Goal: Task Accomplishment & Management: Manage account settings

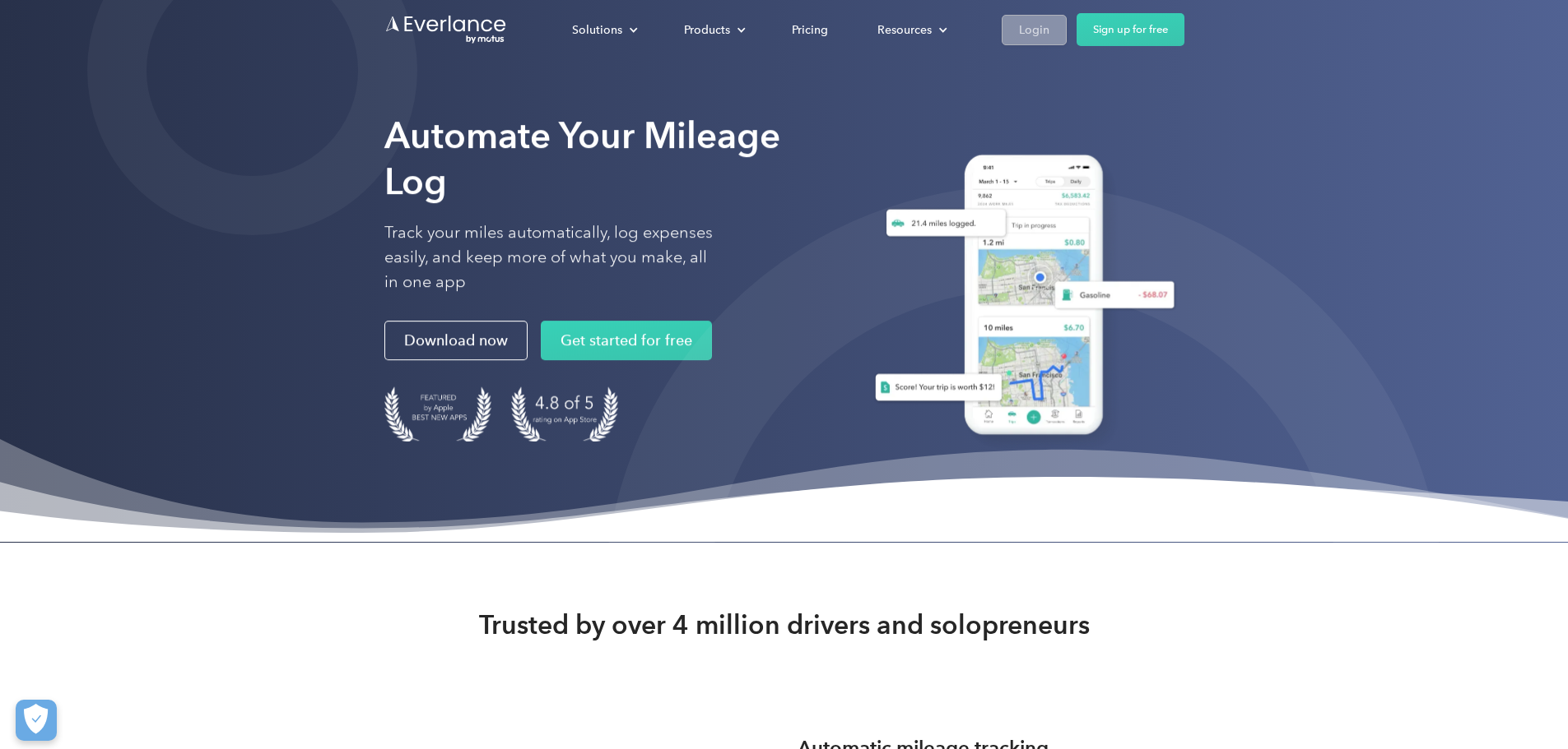
click at [1049, 21] on div "Login" at bounding box center [1034, 29] width 30 height 20
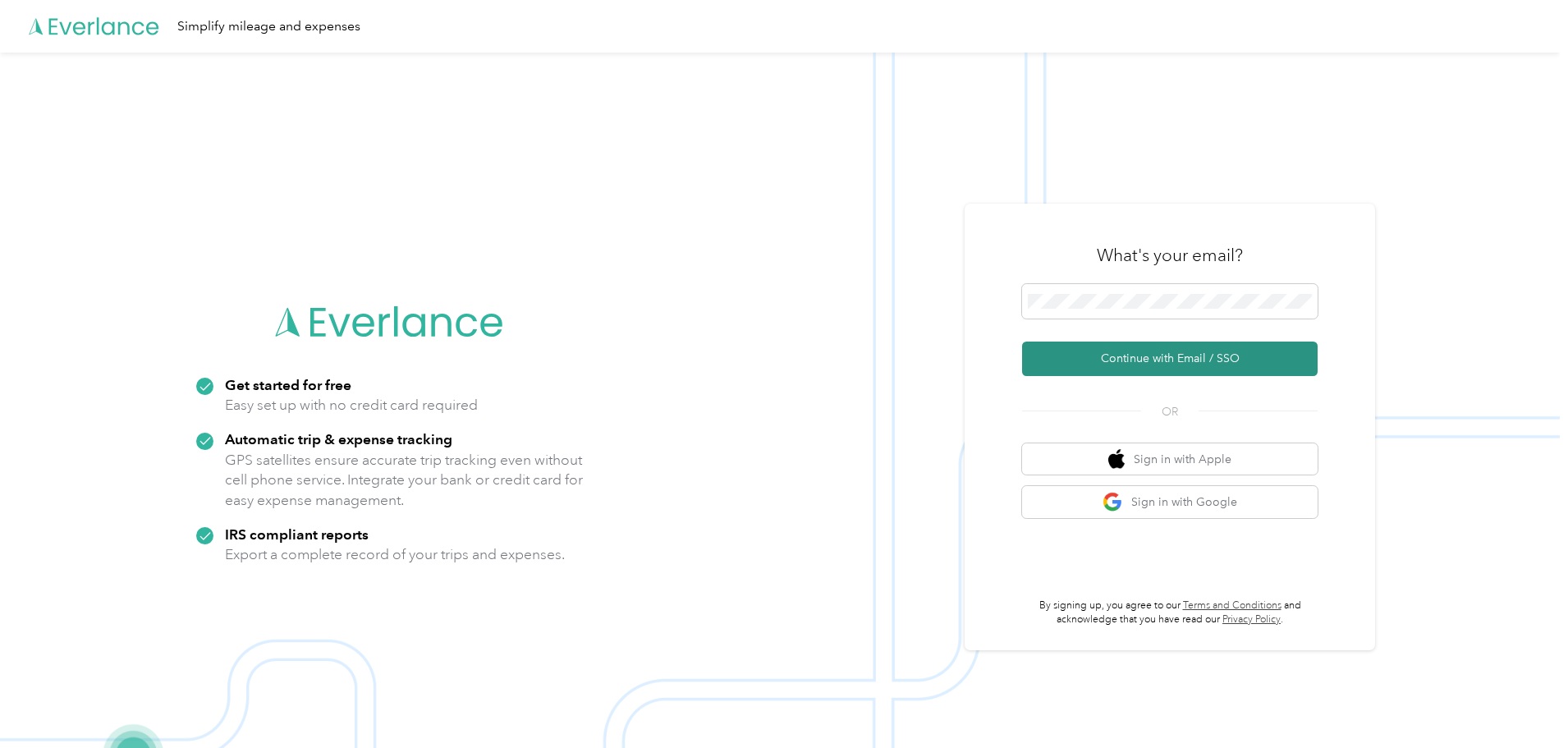
click at [1167, 350] on button "Continue with Email / SSO" at bounding box center [1170, 358] width 296 height 35
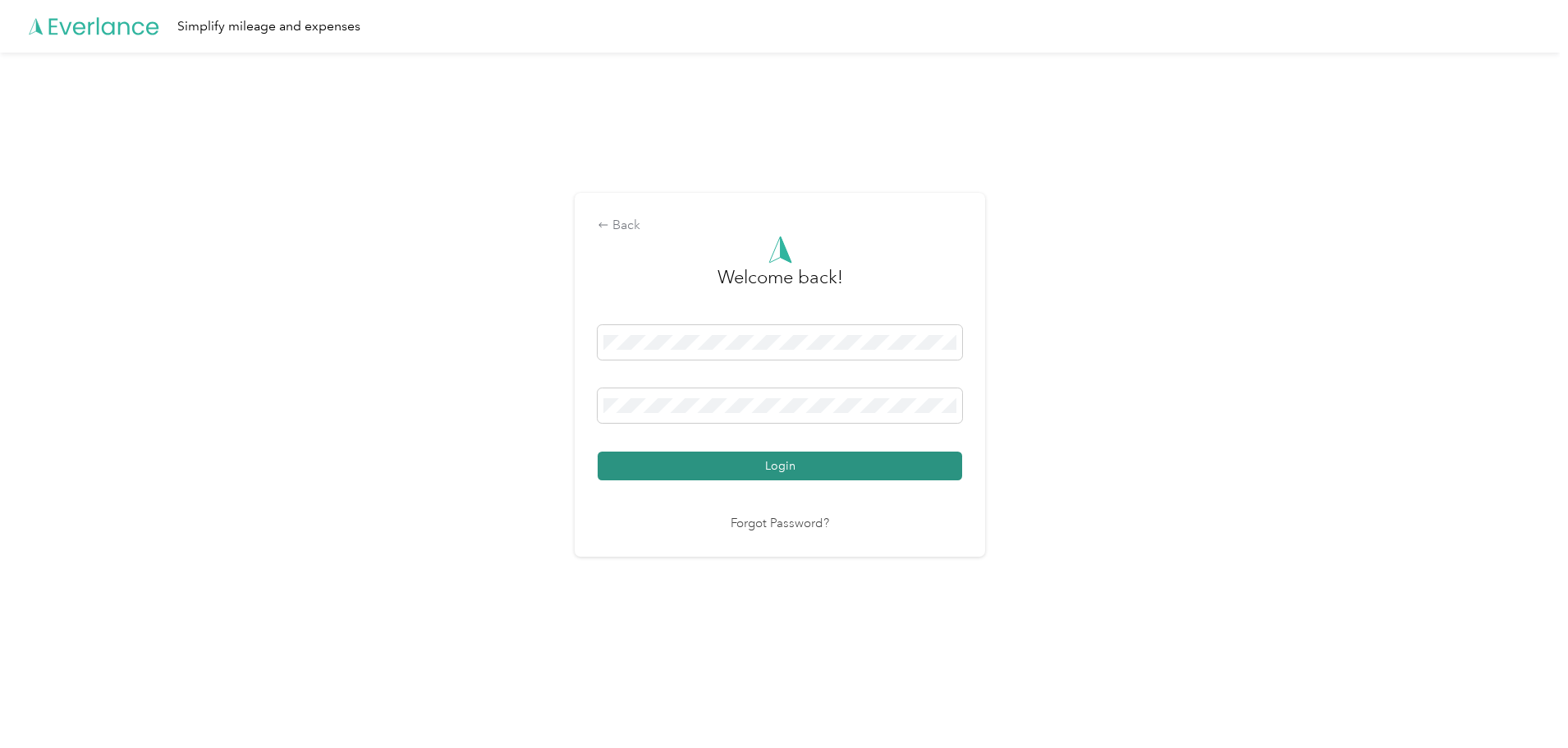
click at [703, 463] on button "Login" at bounding box center [780, 466] width 364 height 28
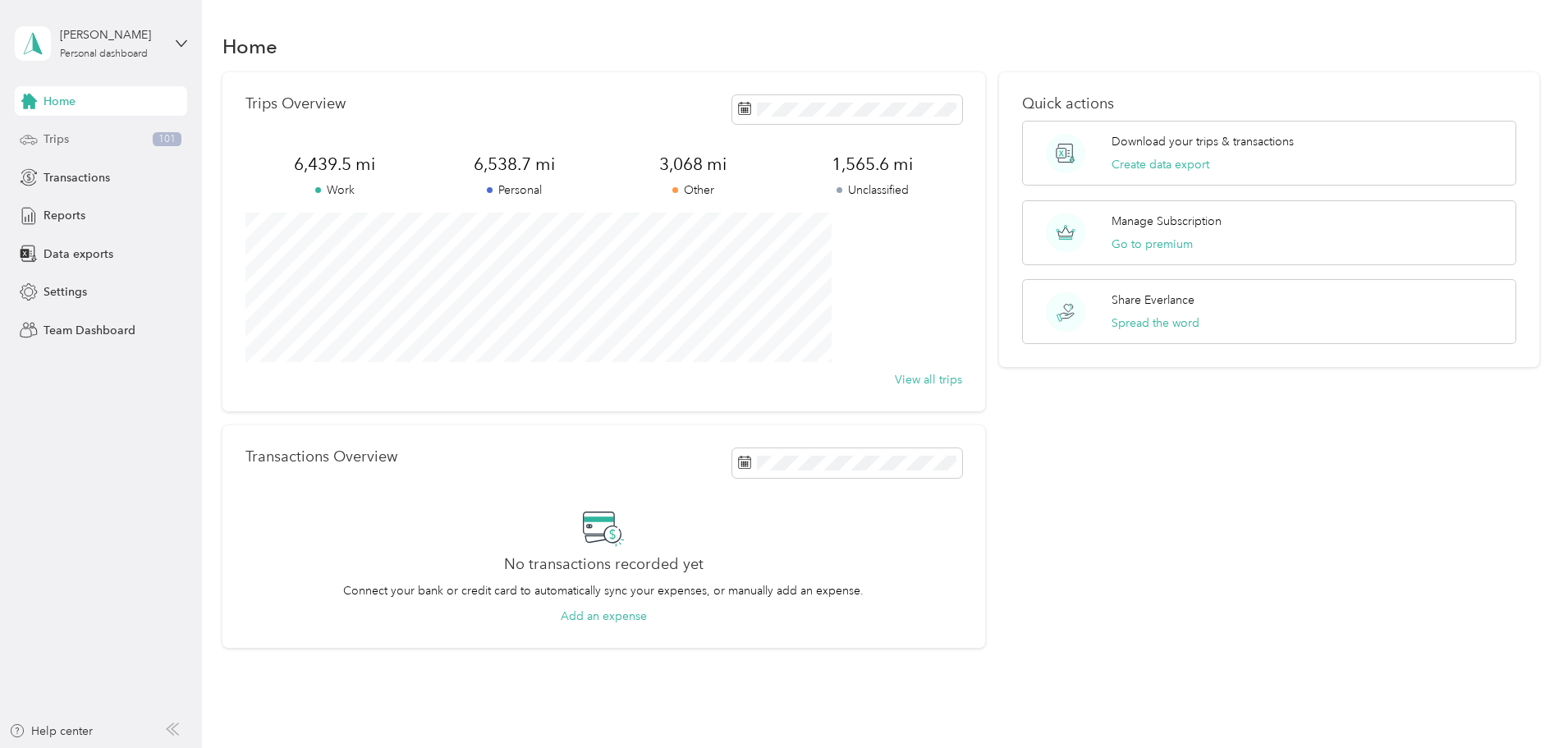
click at [64, 141] on span "Trips" at bounding box center [56, 139] width 26 height 17
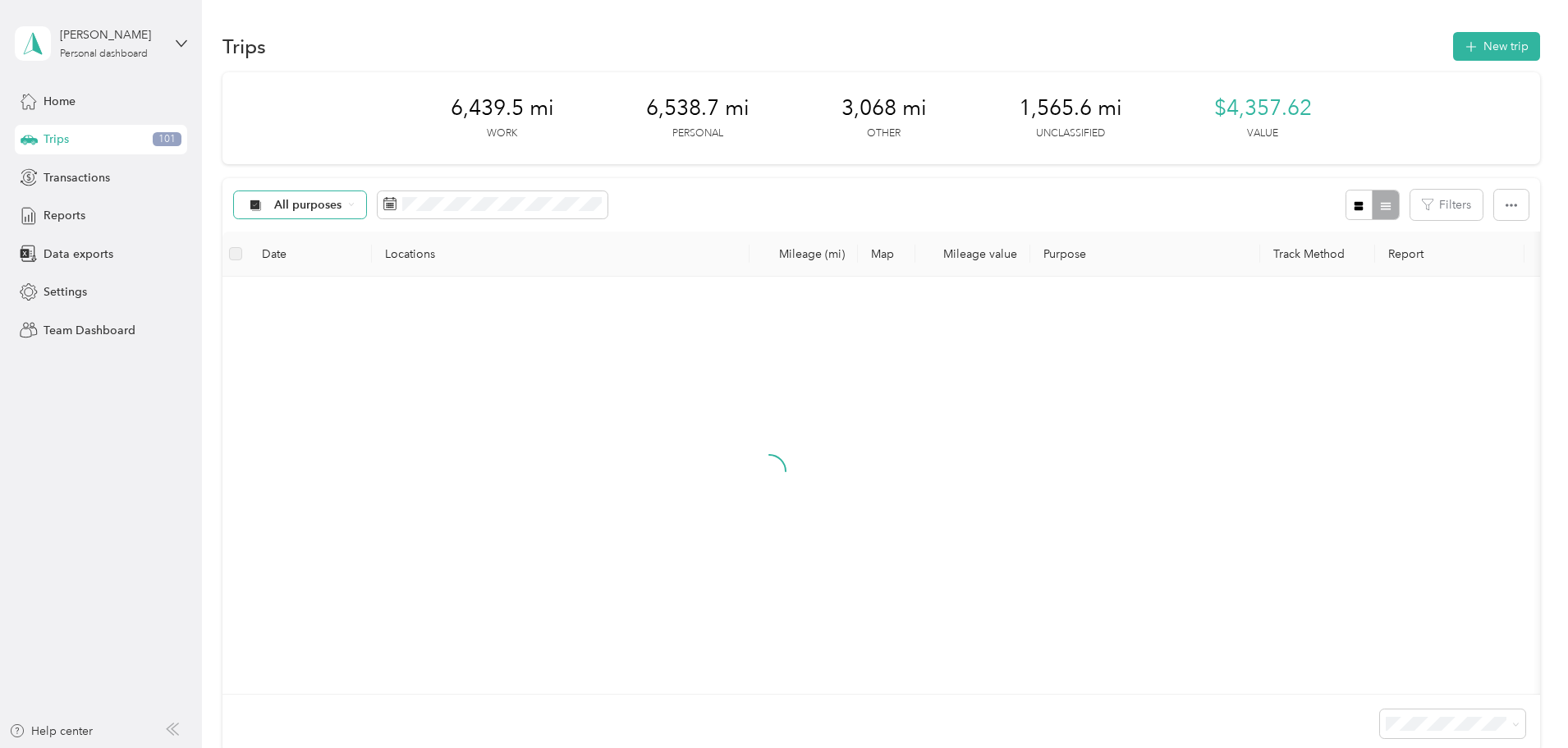
click at [342, 211] on span "All purposes" at bounding box center [308, 205] width 68 height 12
click at [444, 265] on span "Unclassified" at bounding box center [460, 262] width 152 height 17
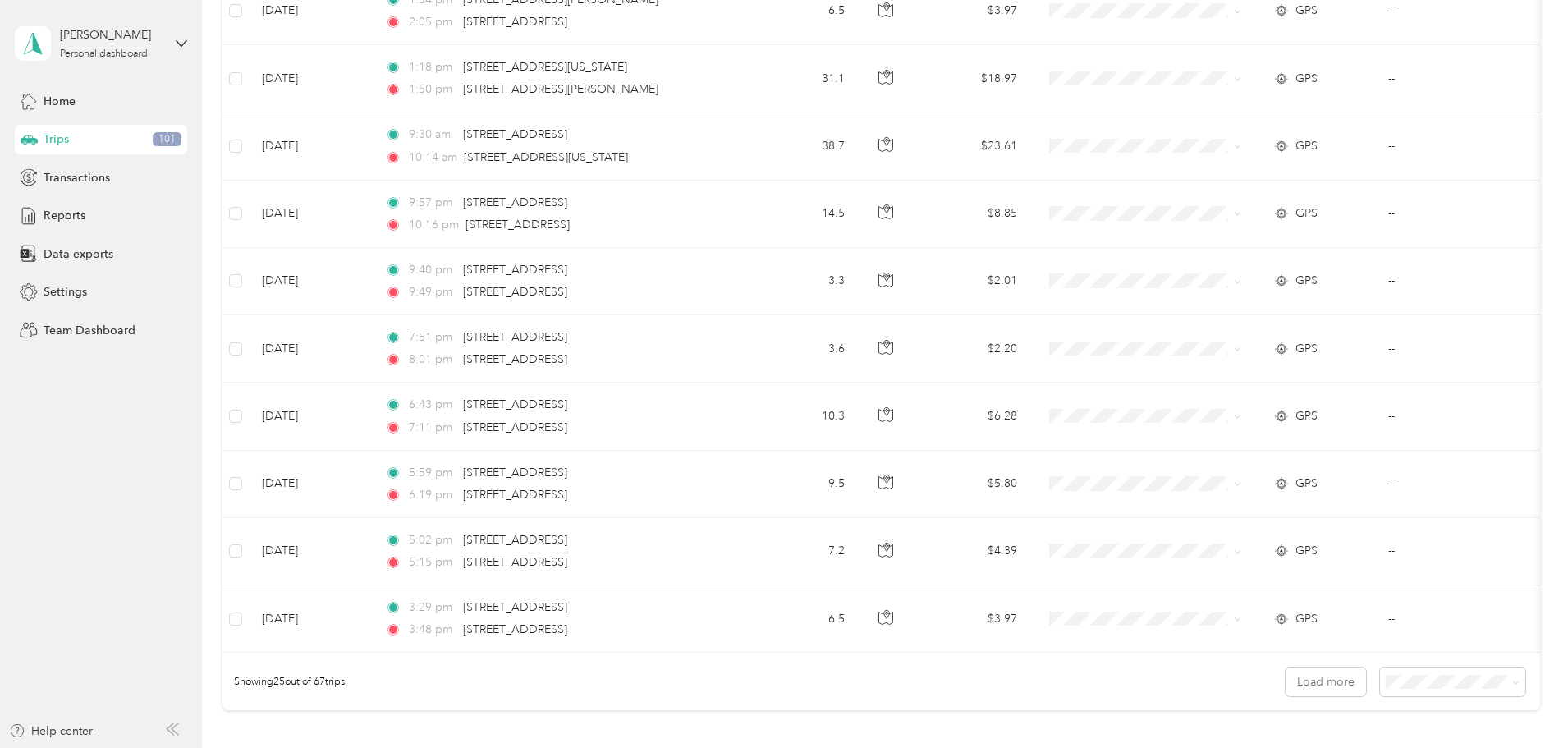
scroll to position [1515, 0]
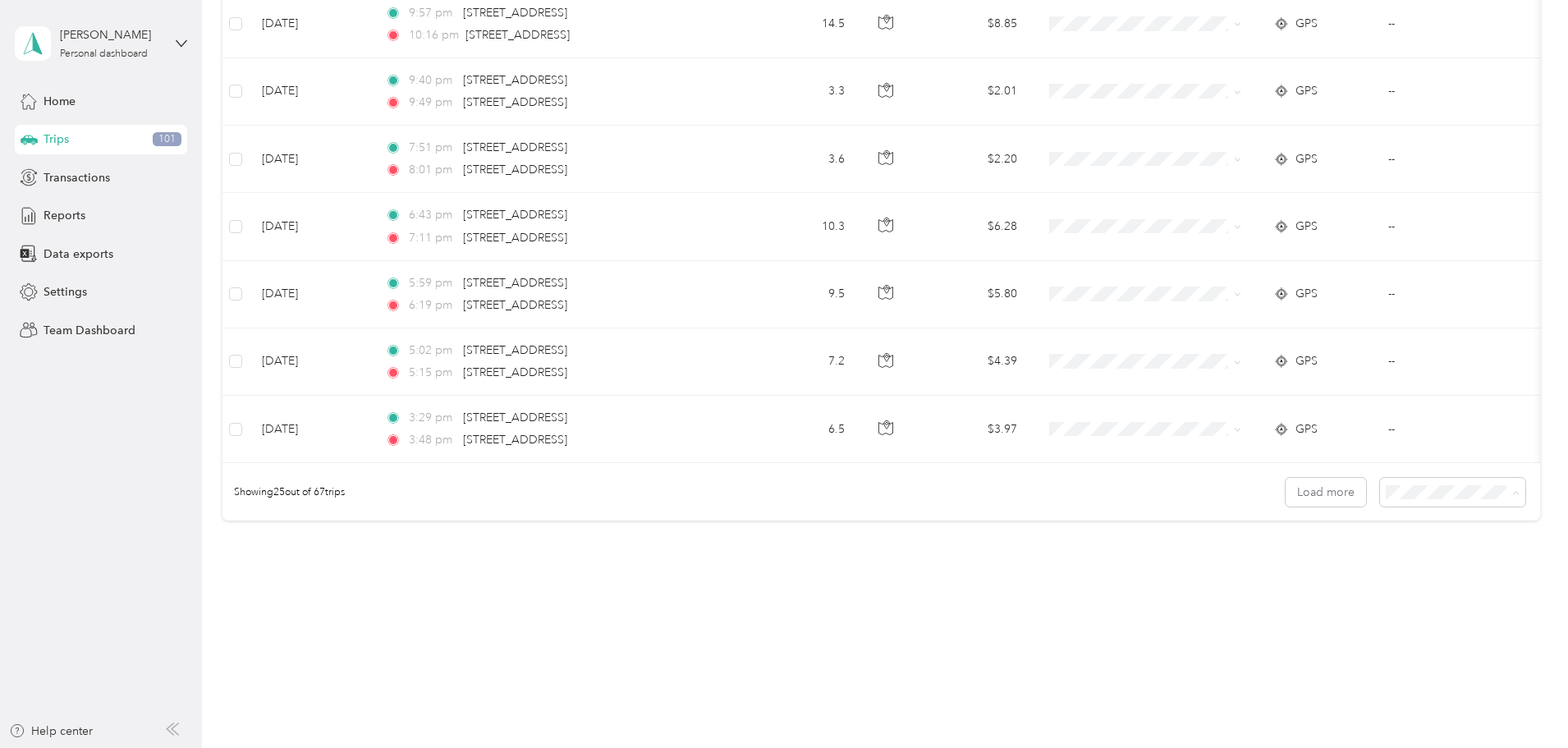
click at [1302, 576] on span "100 per load" at bounding box center [1312, 581] width 68 height 14
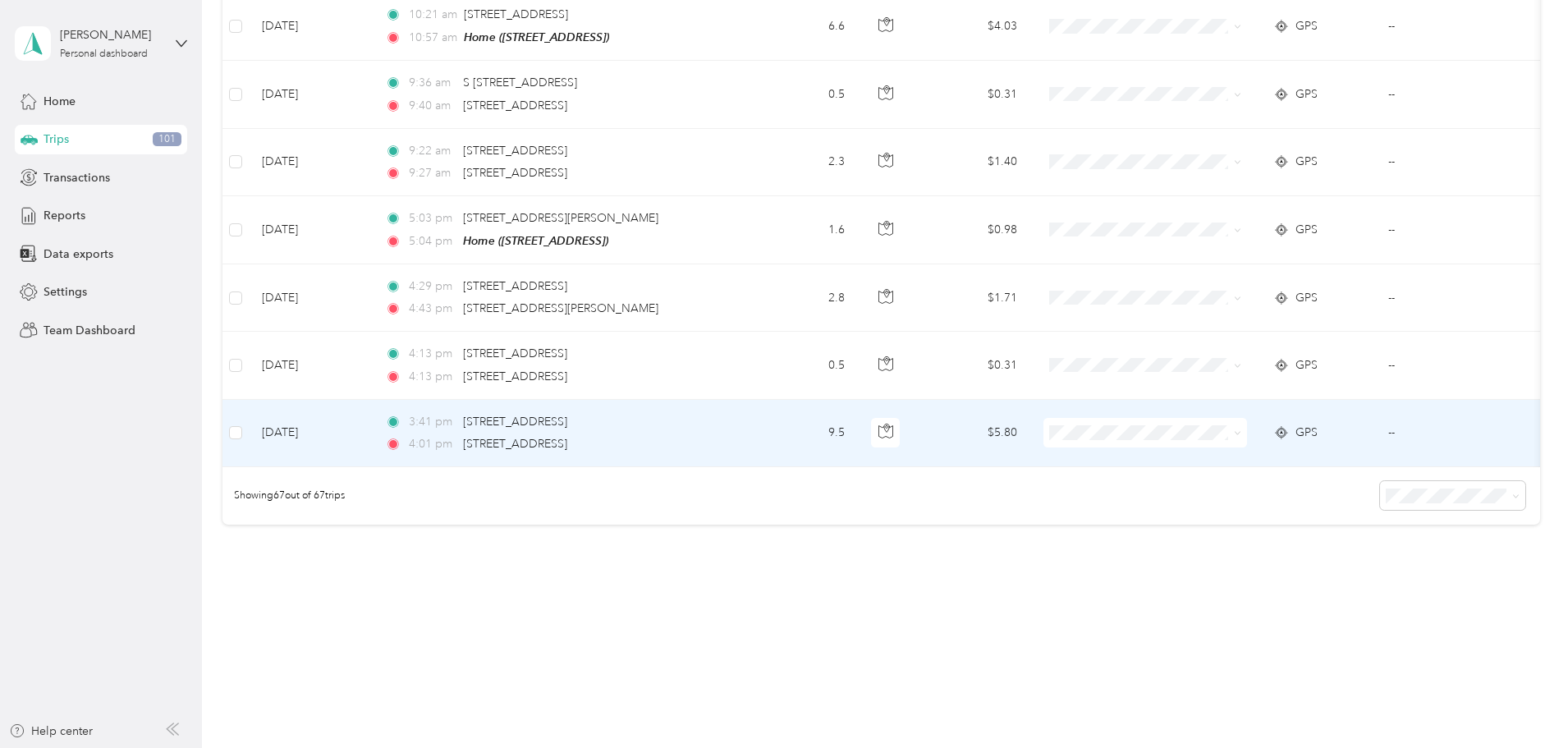
scroll to position [4351, 0]
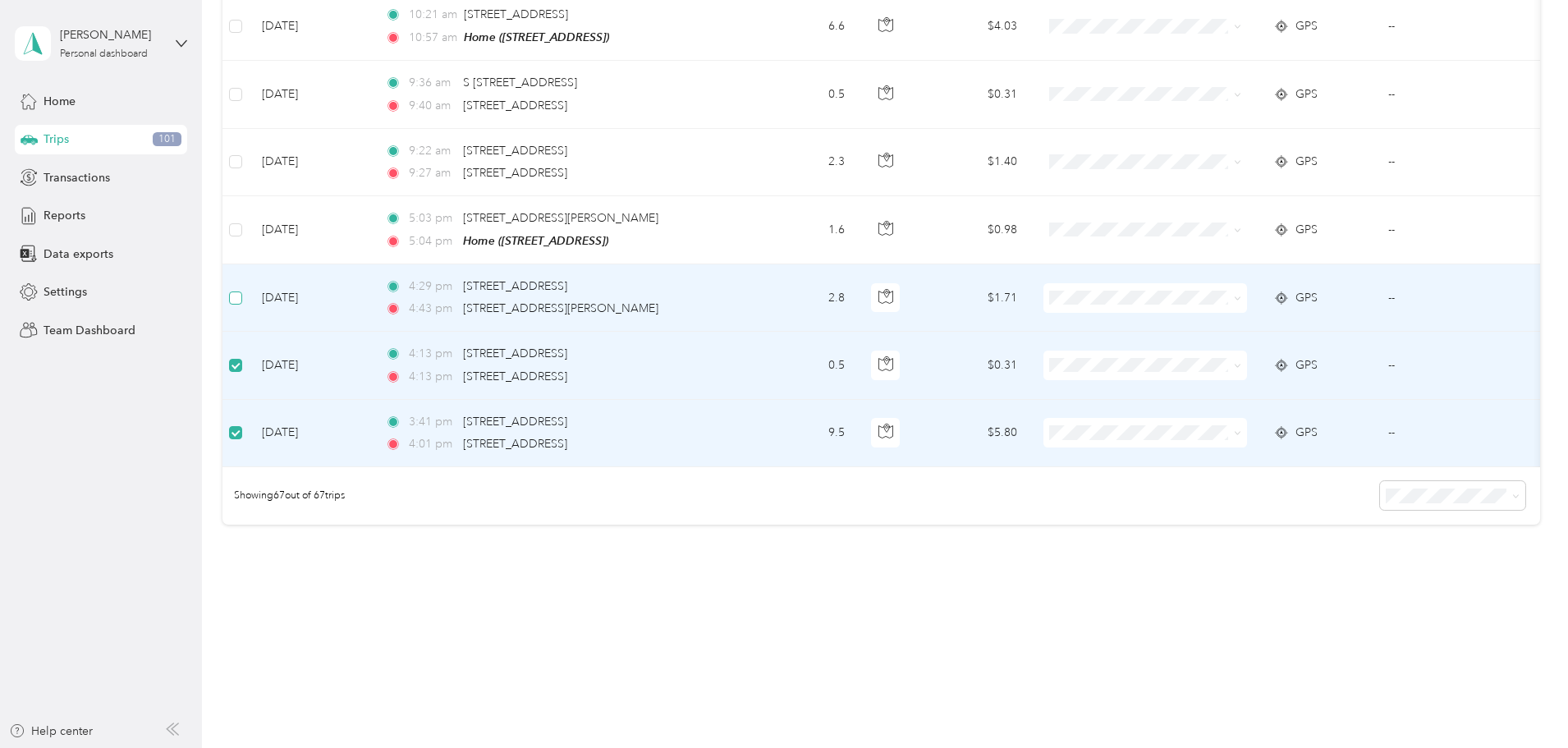
click at [242, 289] on label at bounding box center [236, 298] width 13 height 18
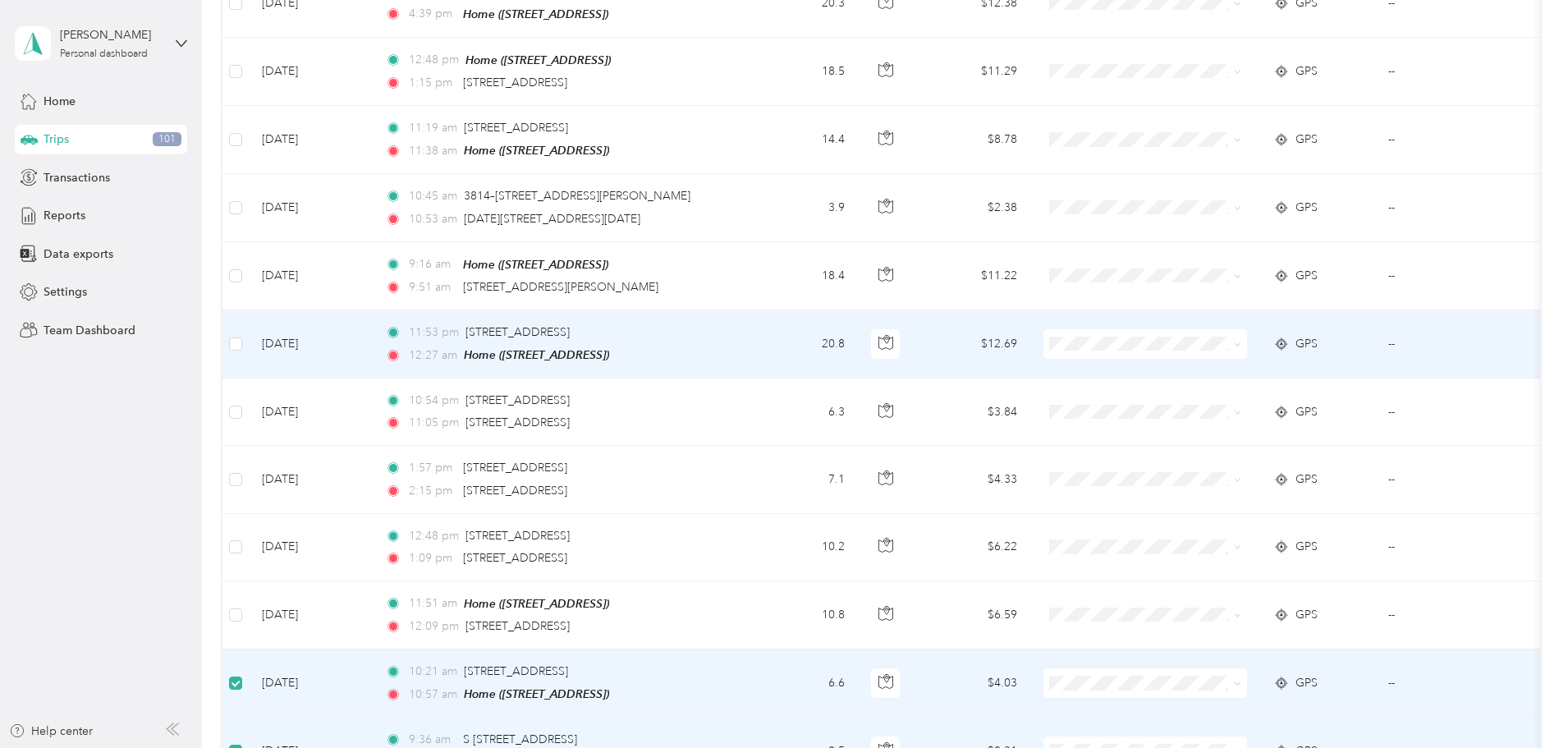
scroll to position [3612, 0]
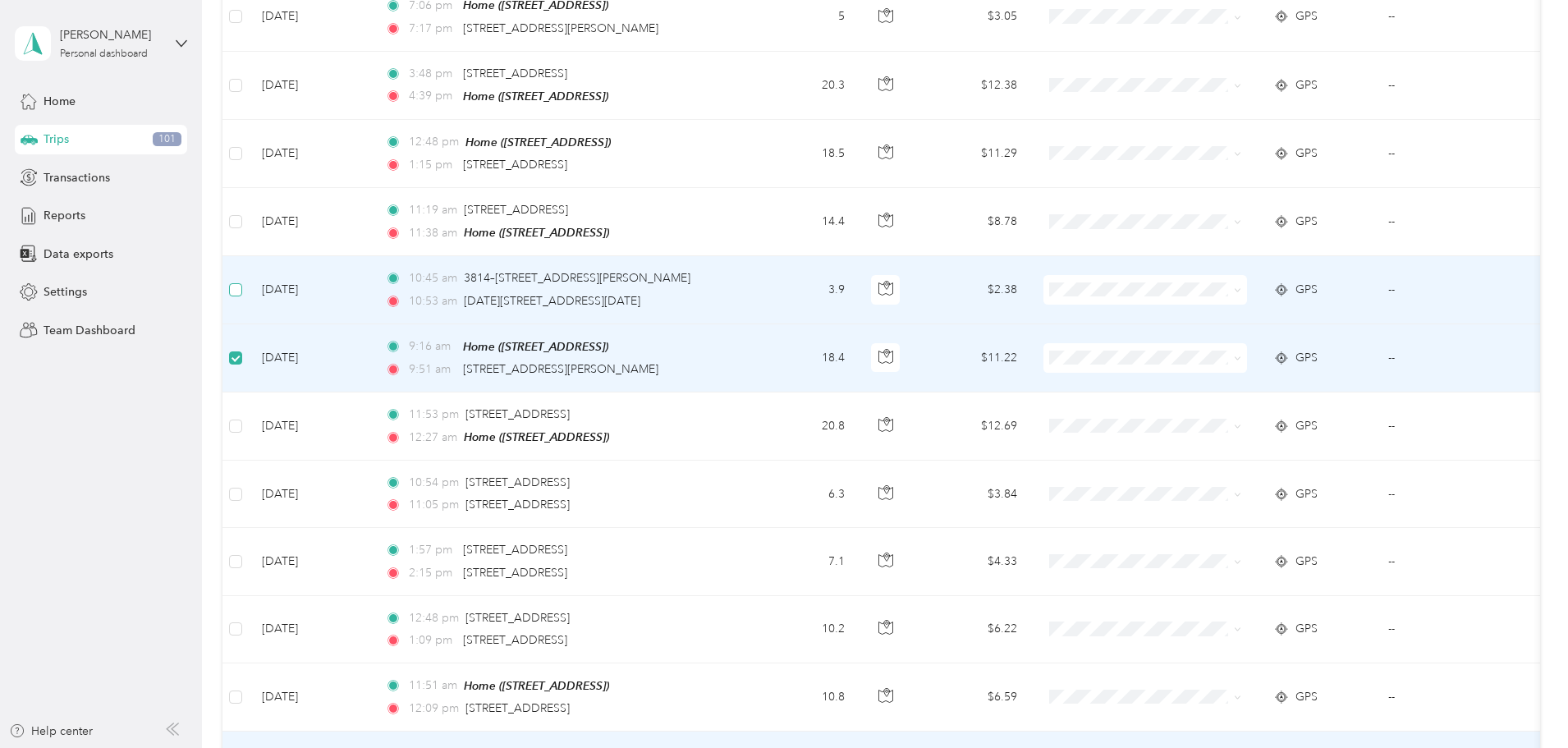
click at [242, 281] on label at bounding box center [236, 290] width 13 height 18
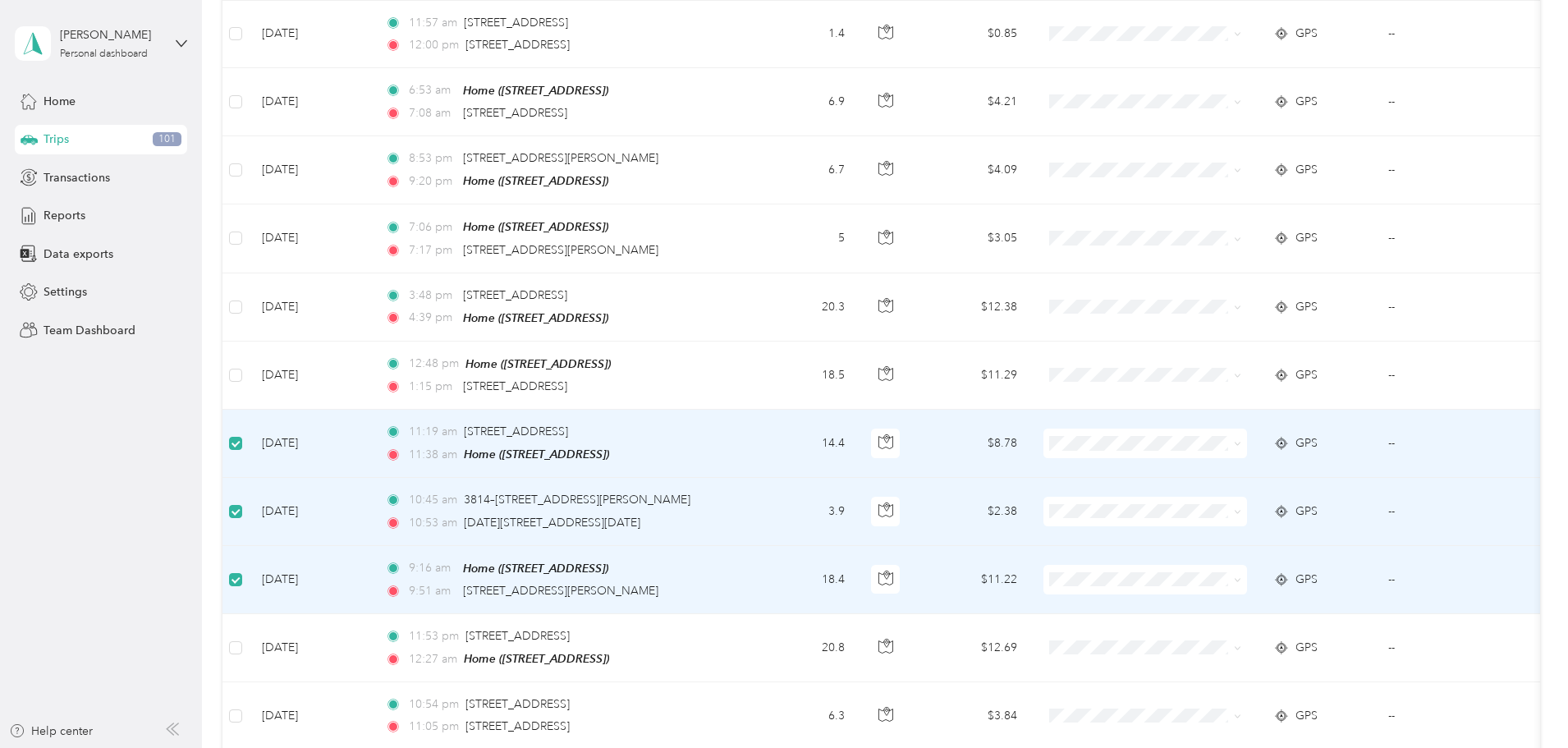
scroll to position [3365, 0]
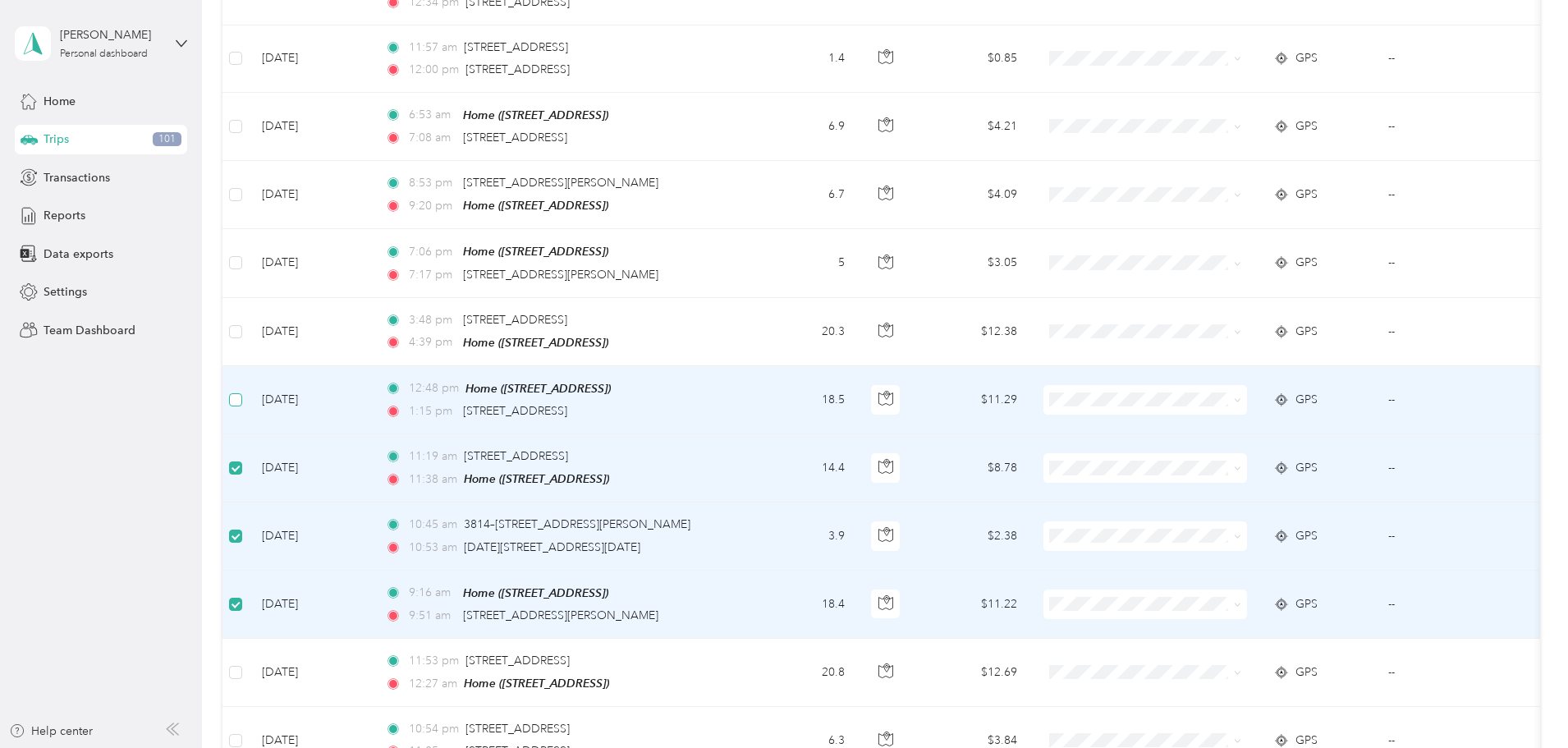
click at [242, 391] on label at bounding box center [236, 400] width 13 height 18
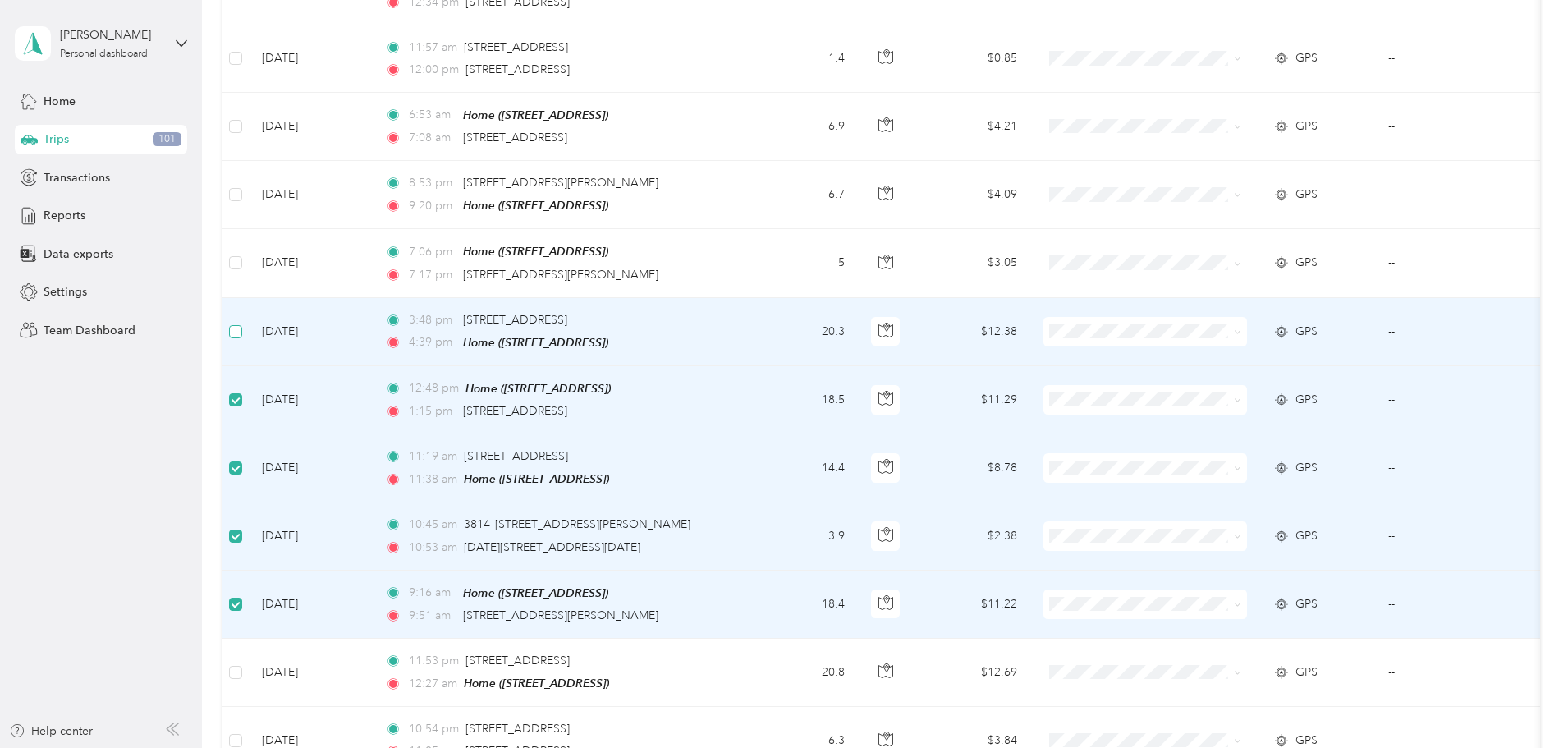
click at [242, 329] on label at bounding box center [236, 332] width 13 height 18
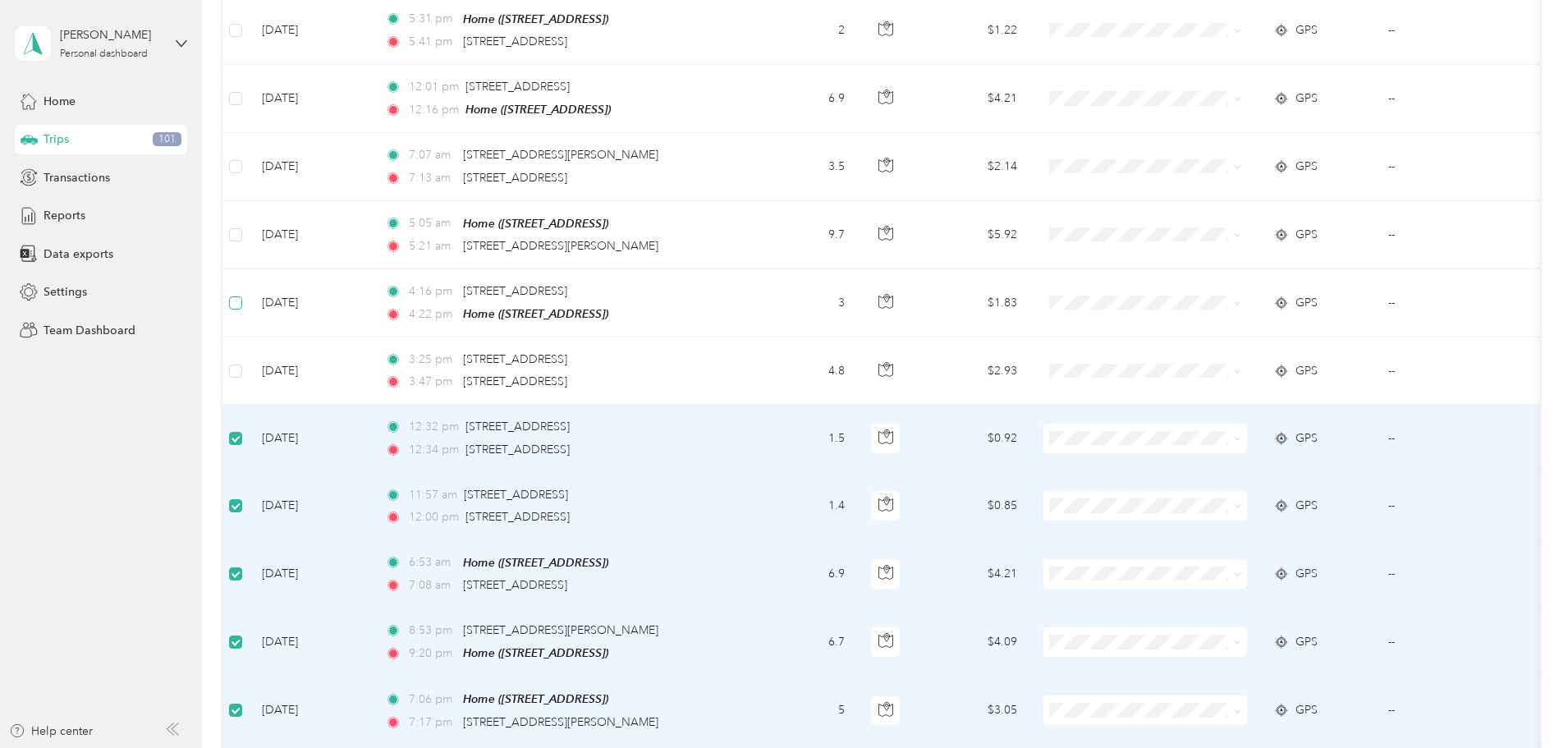
scroll to position [2872, 0]
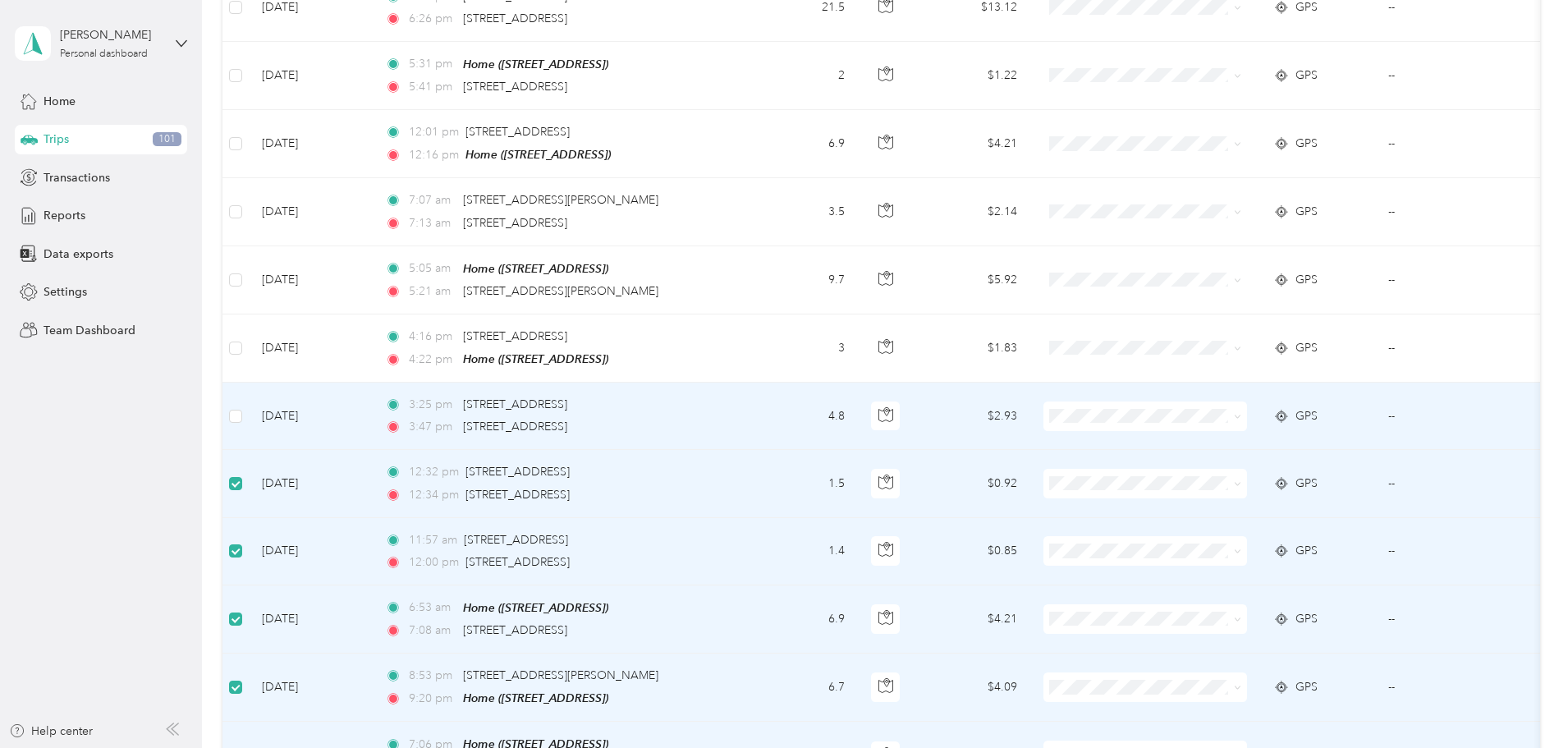
click at [249, 394] on td at bounding box center [236, 416] width 27 height 68
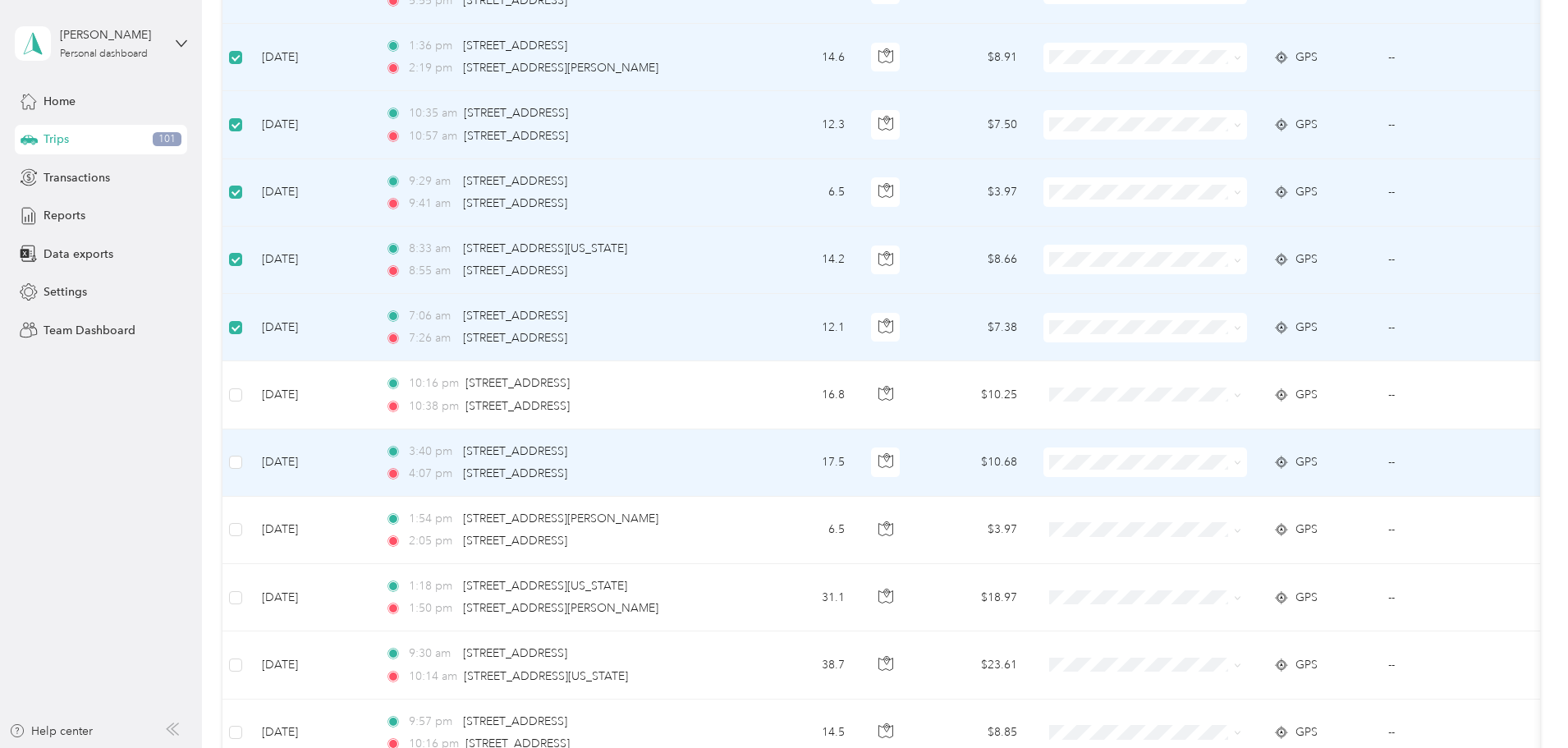
scroll to position [822, 0]
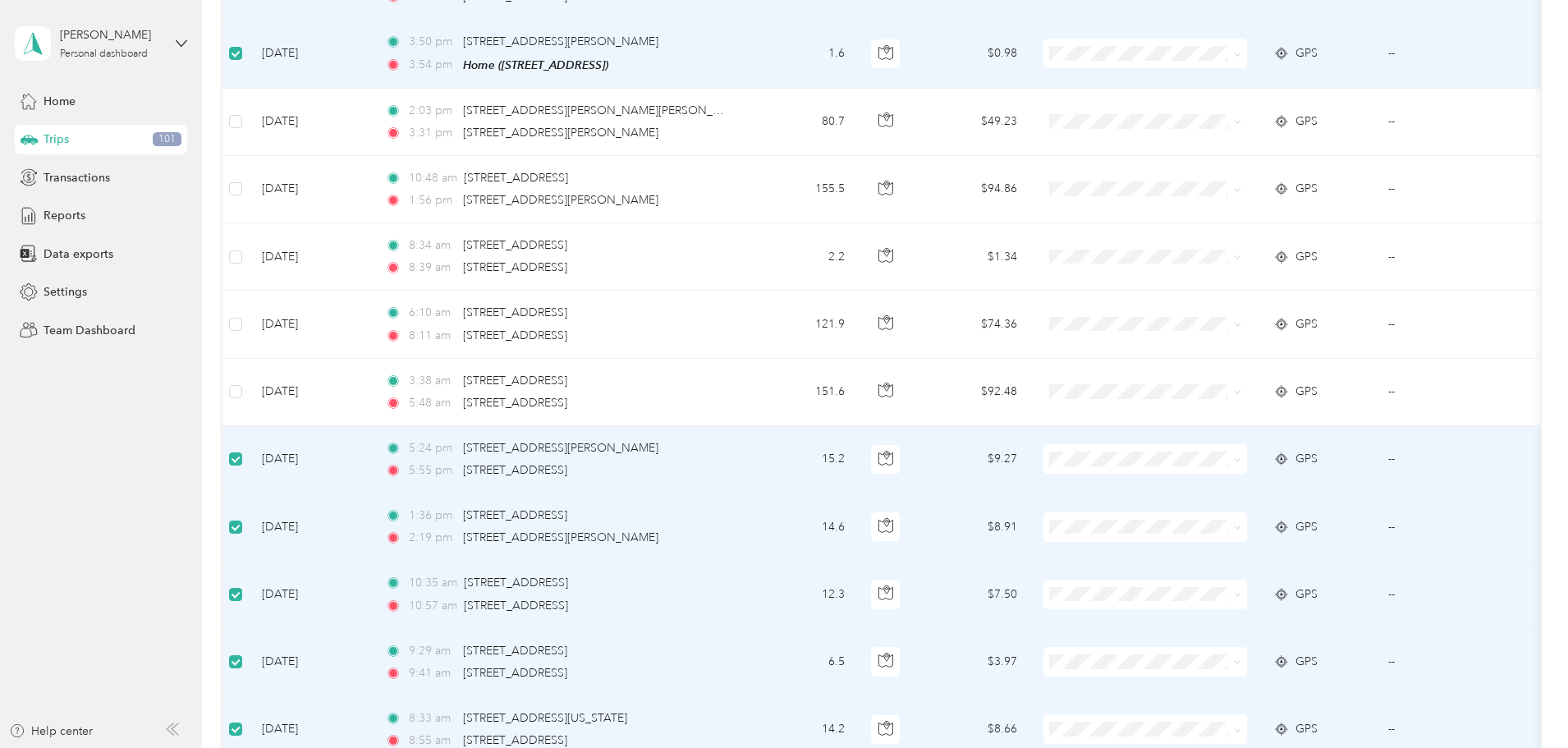
scroll to position [0, 0]
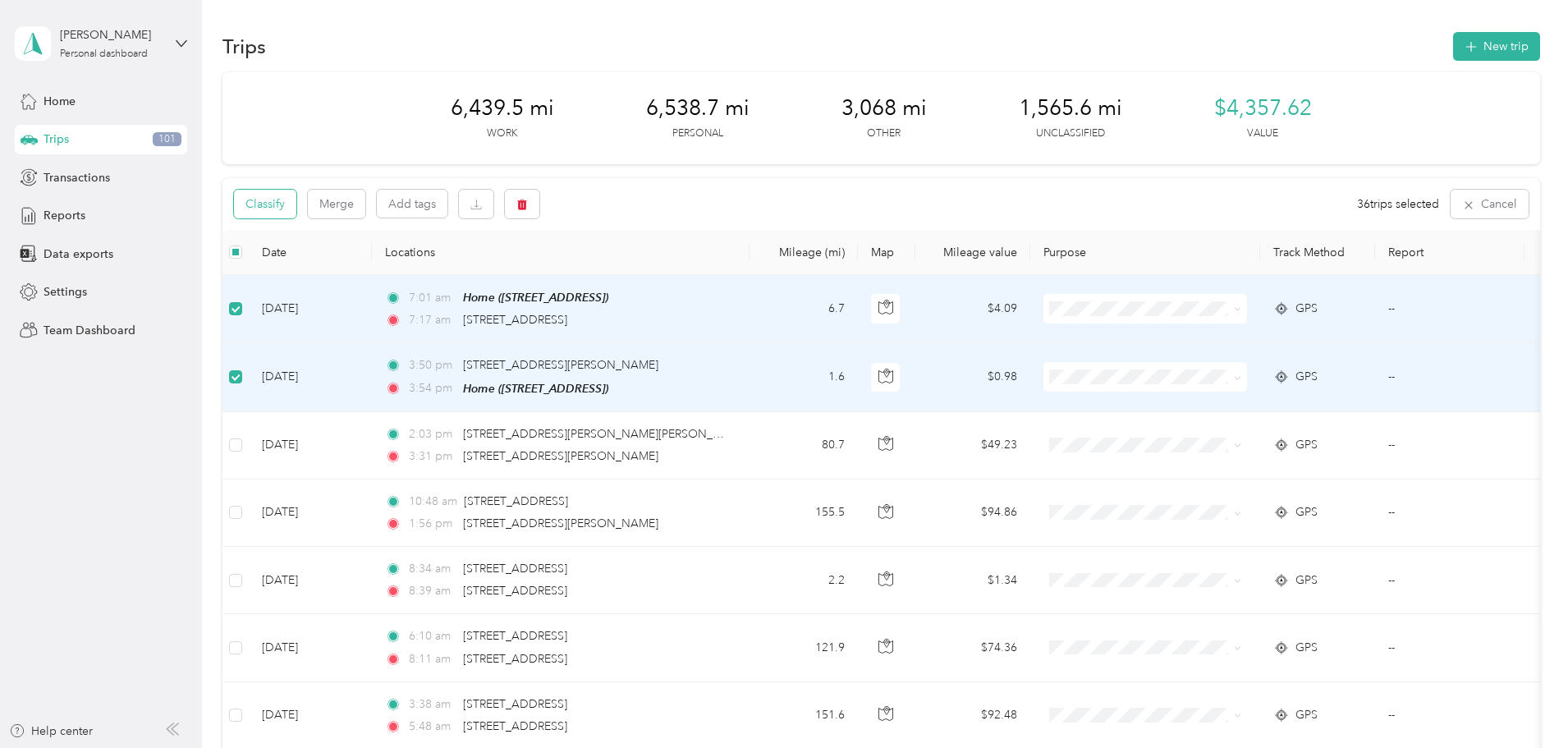
click at [296, 213] on button "Classify" at bounding box center [265, 204] width 62 height 28
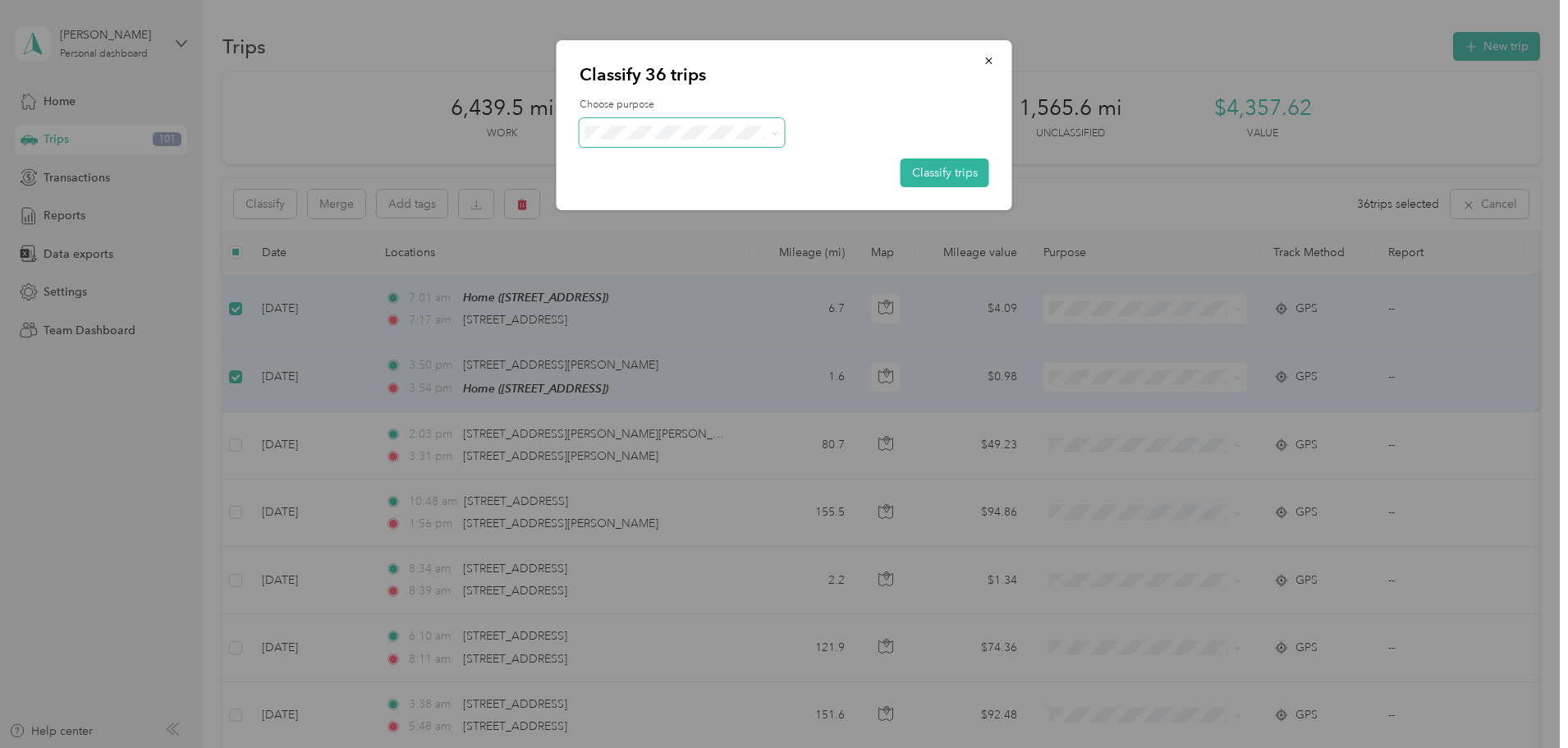
click at [605, 140] on span at bounding box center [682, 133] width 205 height 28
click at [619, 140] on span at bounding box center [682, 133] width 205 height 28
click at [634, 186] on span "Personal" at bounding box center [696, 191] width 153 height 17
click at [941, 176] on button "Classify trips" at bounding box center [945, 173] width 89 height 28
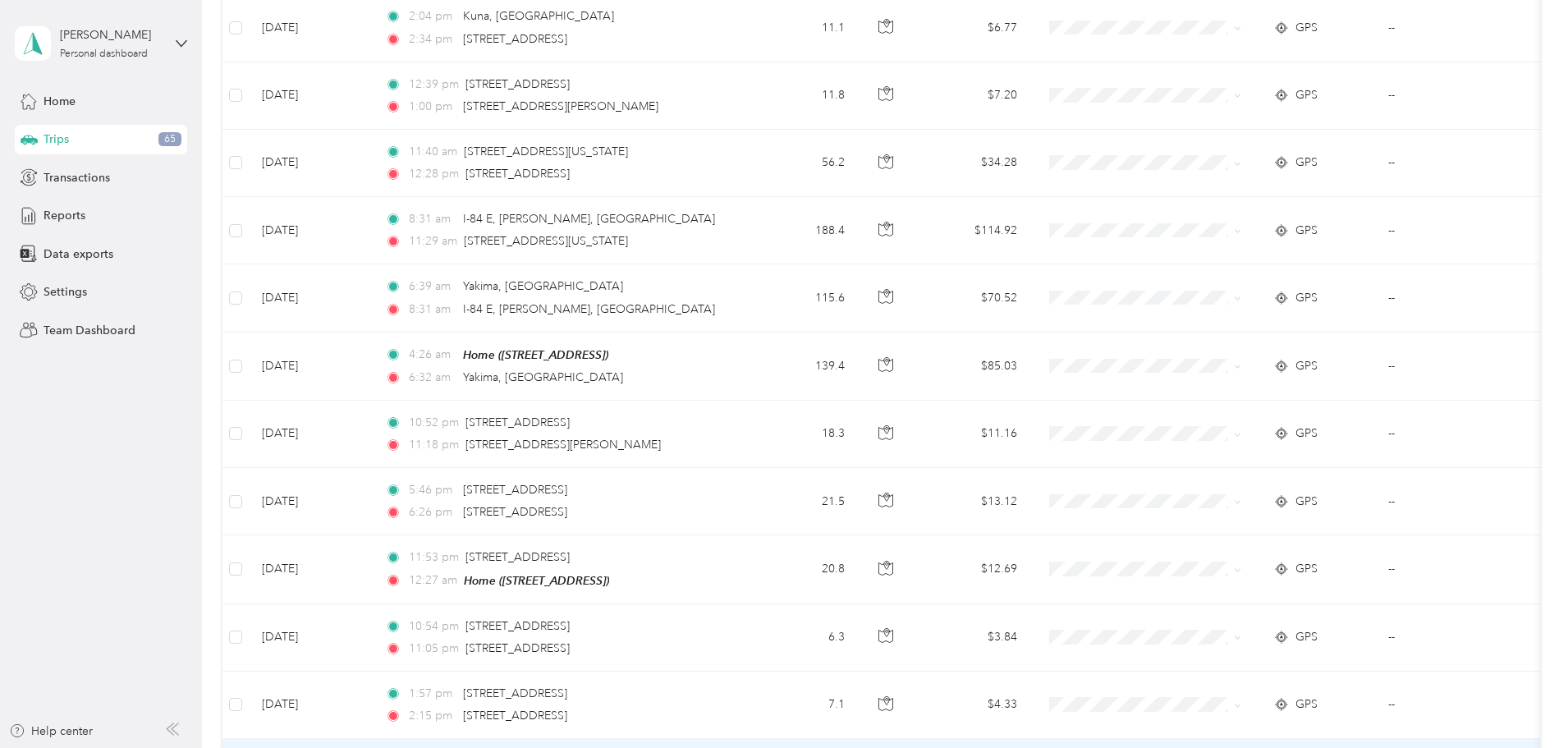
scroll to position [1396, 0]
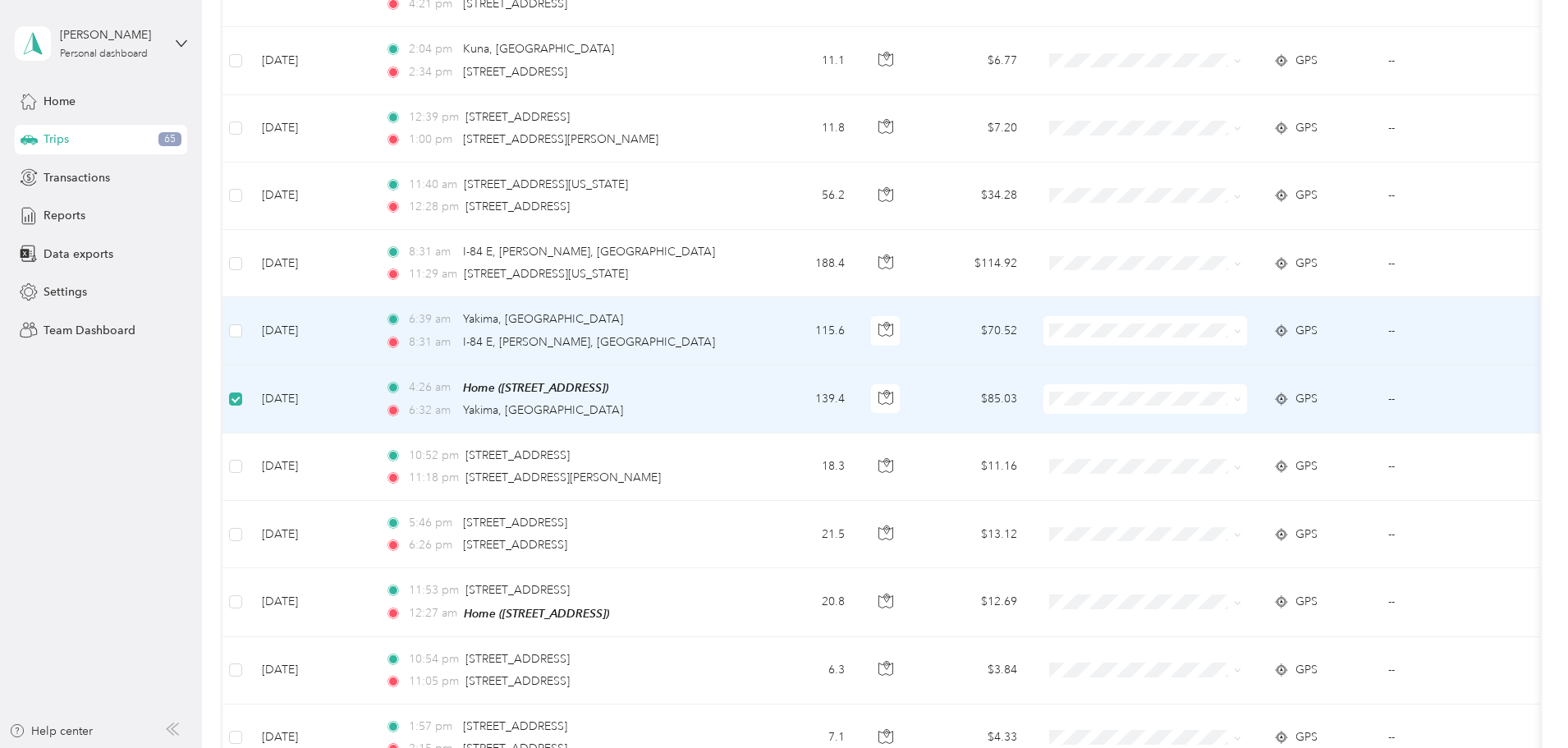
click at [249, 330] on td at bounding box center [236, 331] width 27 height 68
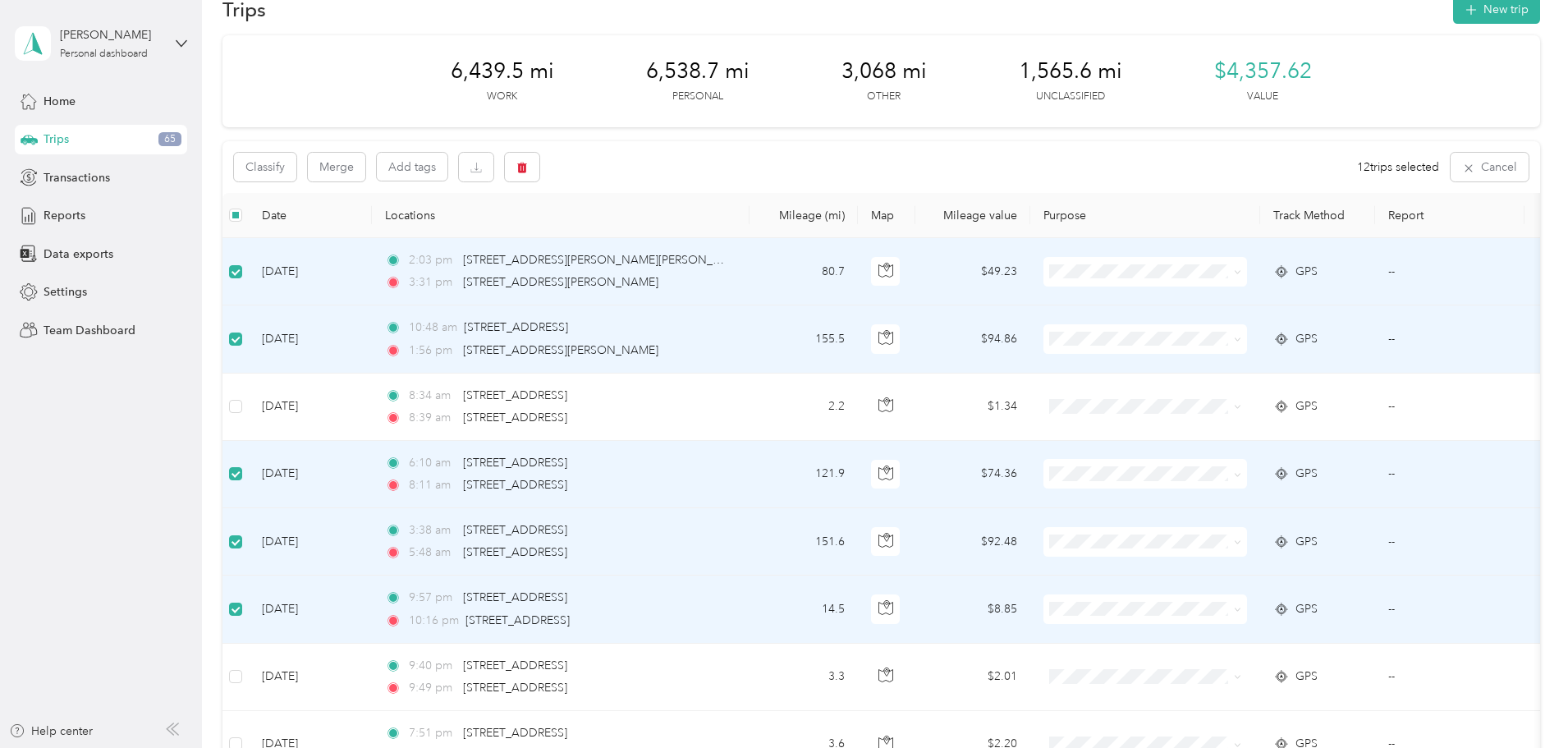
scroll to position [0, 0]
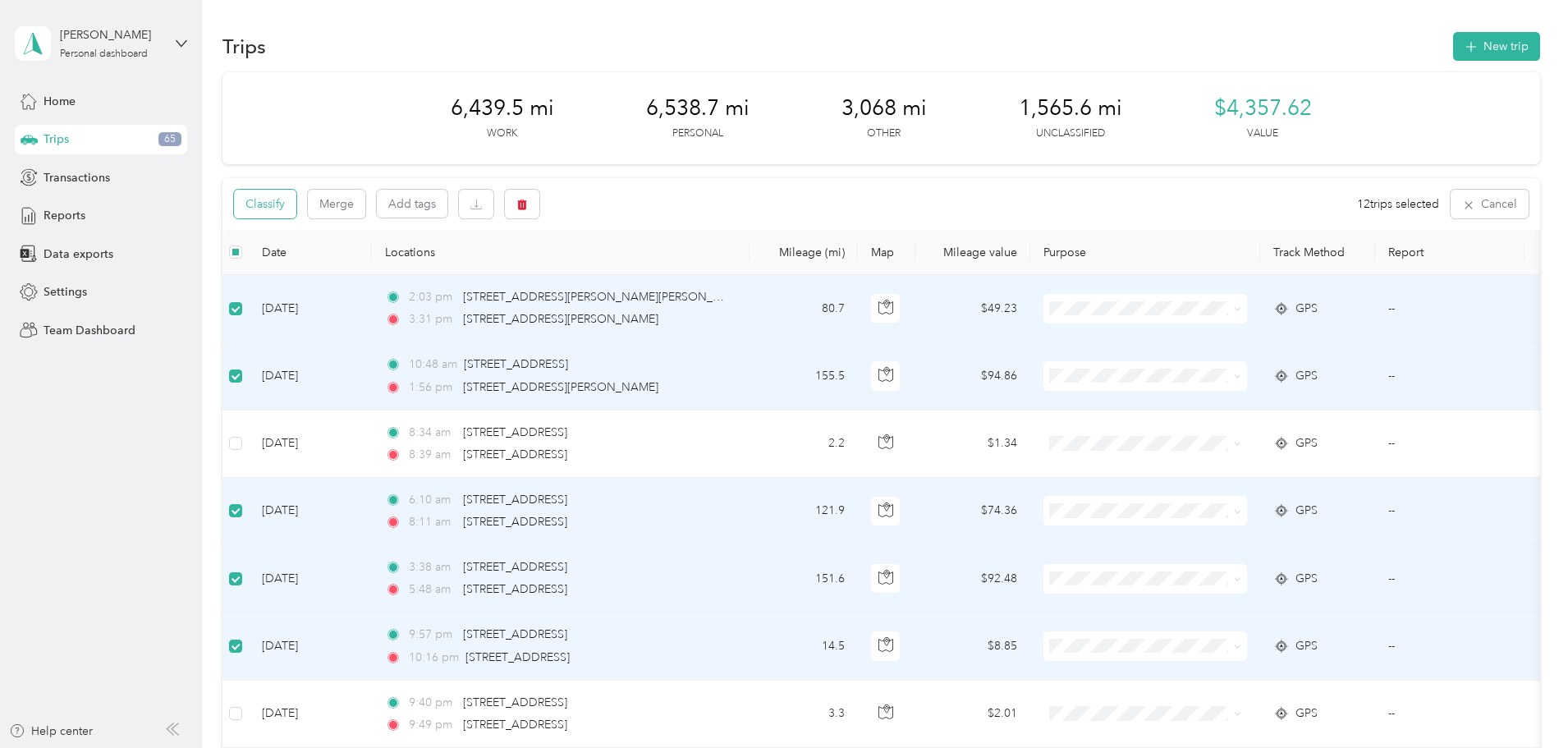
click at [296, 211] on button "Classify" at bounding box center [265, 204] width 62 height 28
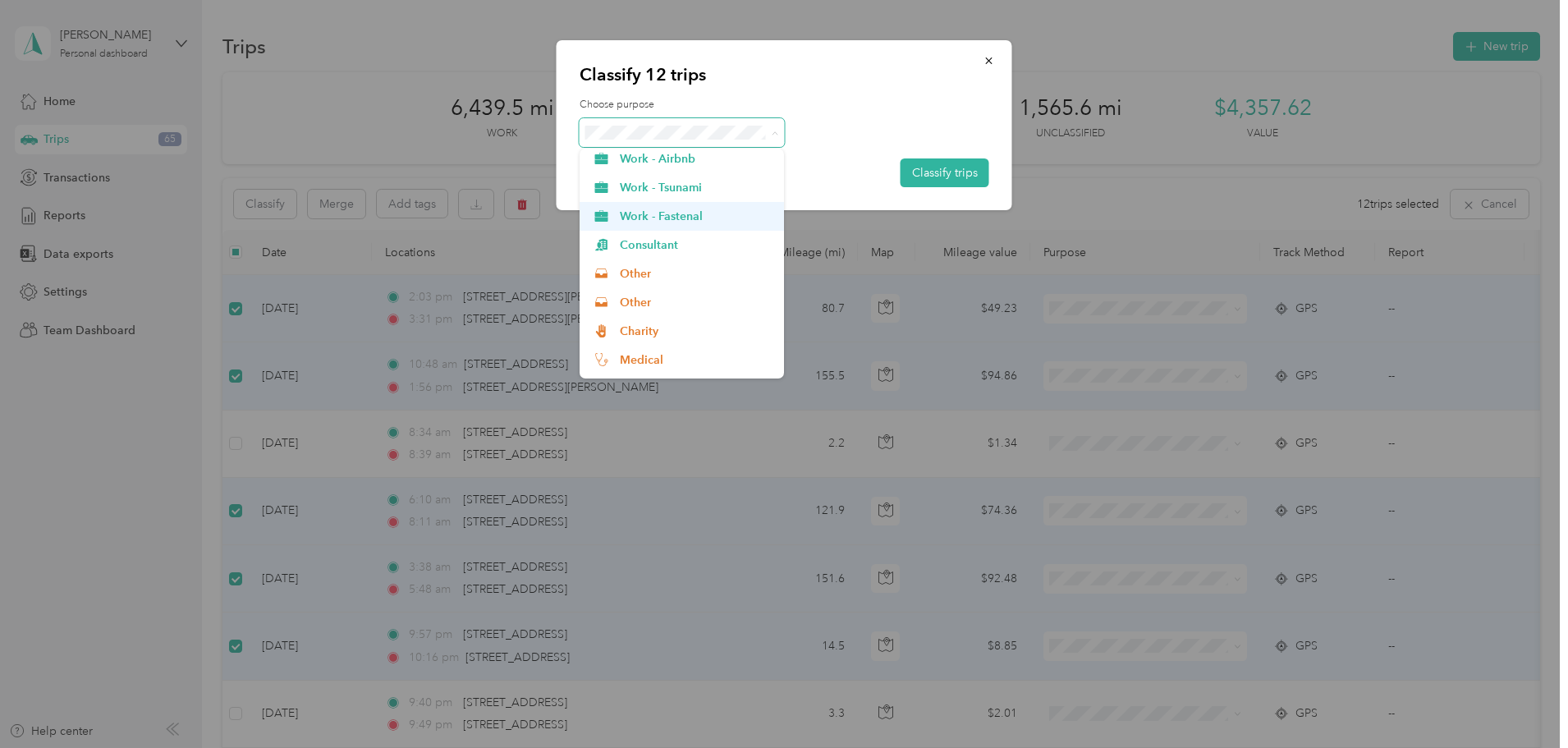
scroll to position [148, 0]
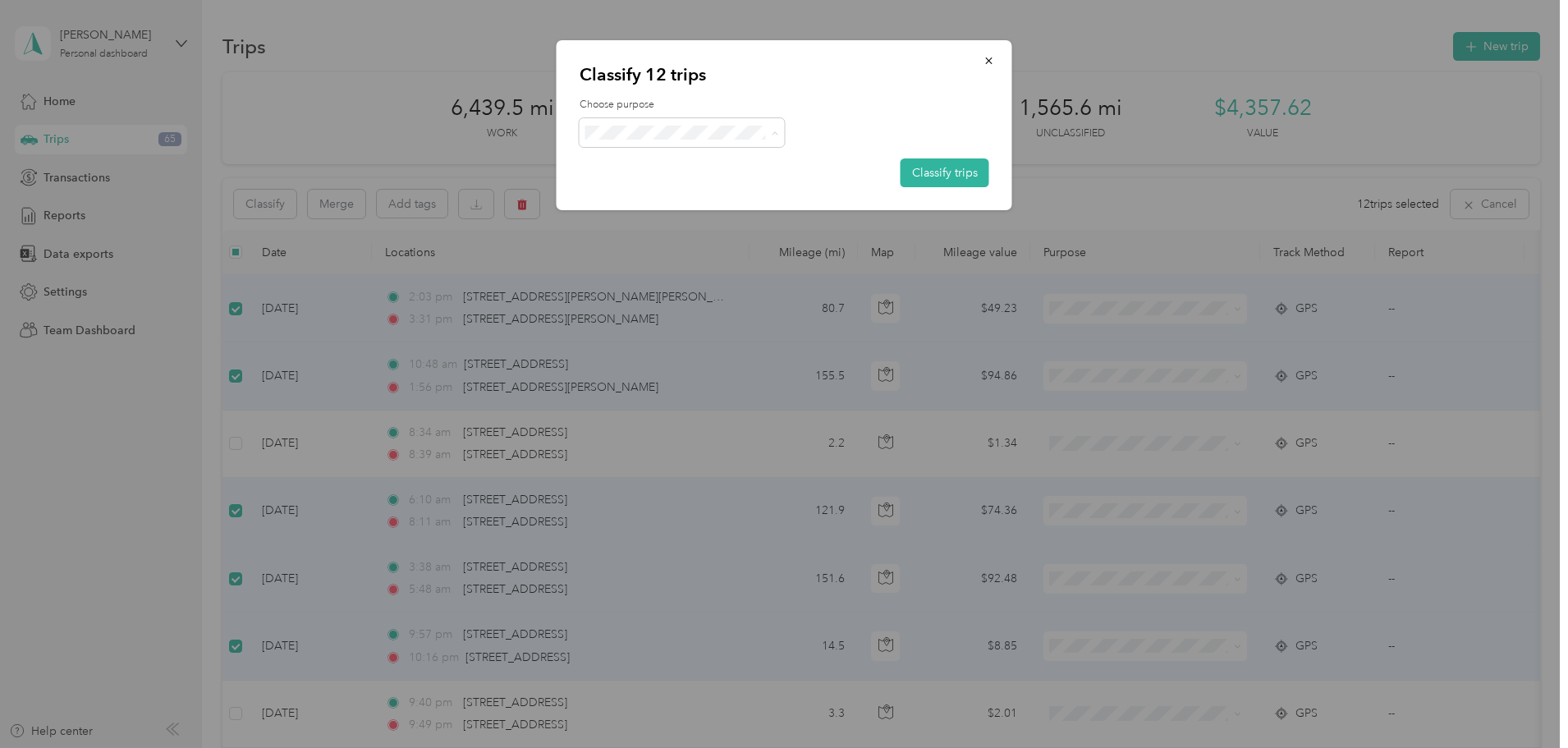
click at [685, 246] on span "Work - Fastenal" at bounding box center [696, 245] width 153 height 17
click at [941, 172] on button "Classify trips" at bounding box center [945, 173] width 89 height 28
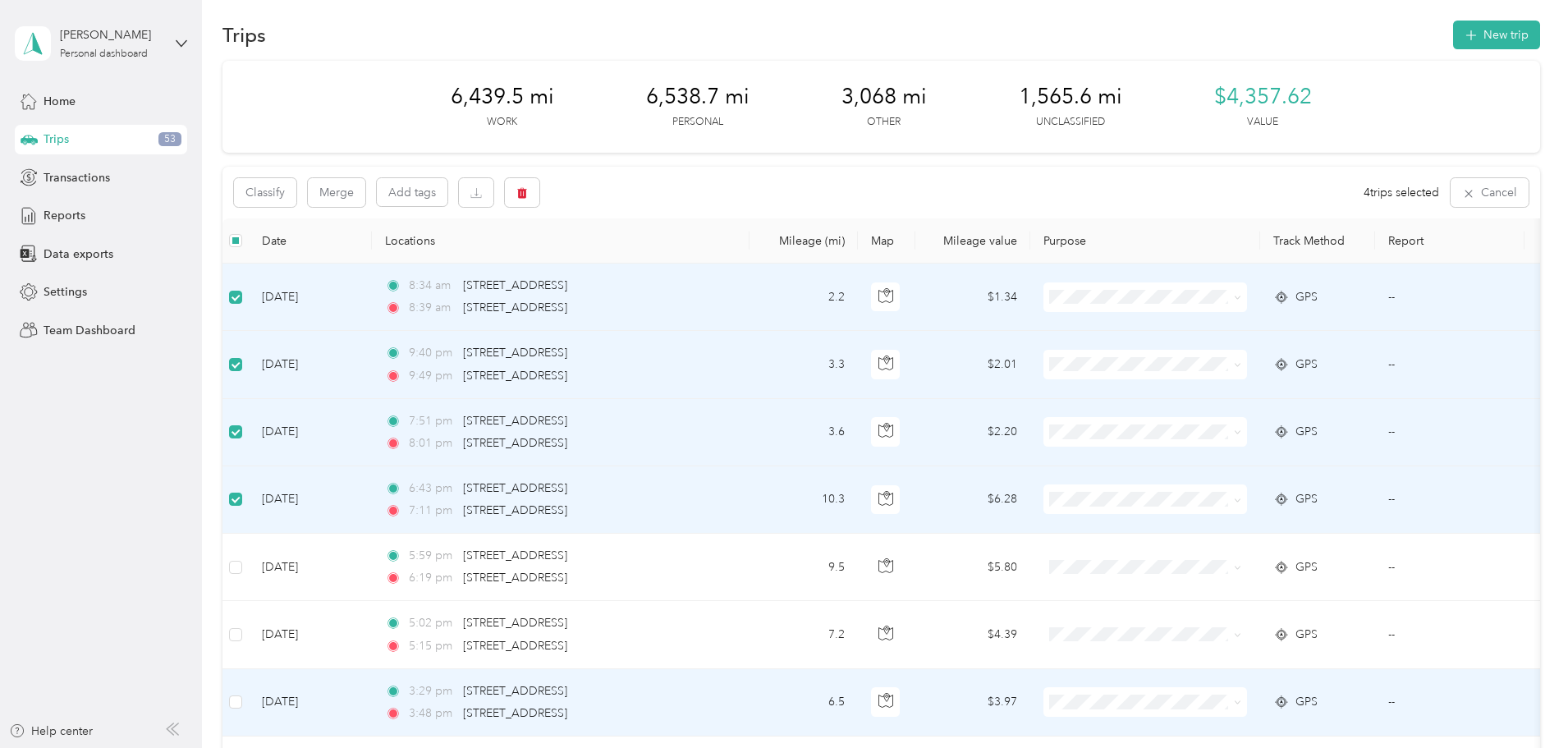
scroll to position [0, 0]
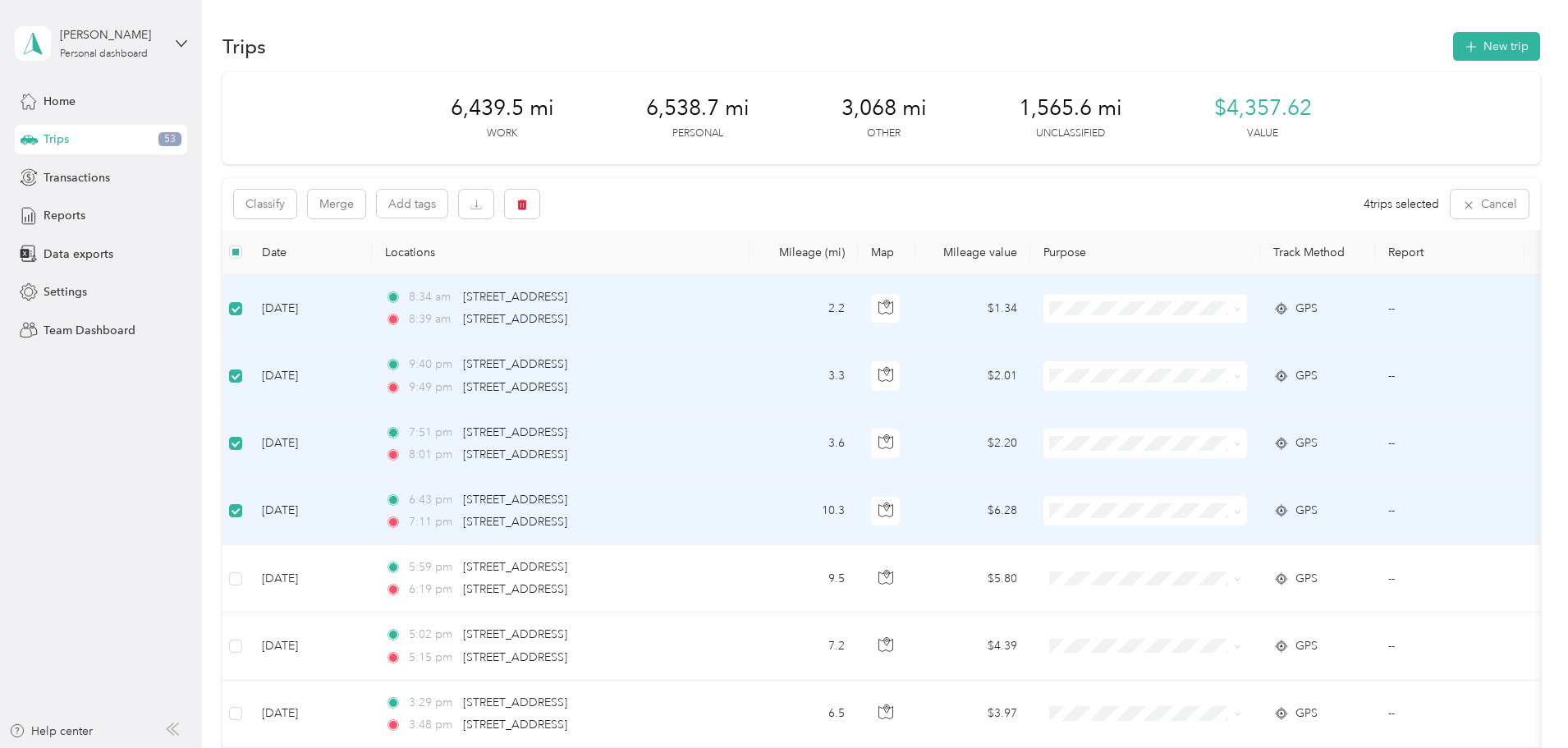
click at [249, 309] on td at bounding box center [236, 309] width 27 height 68
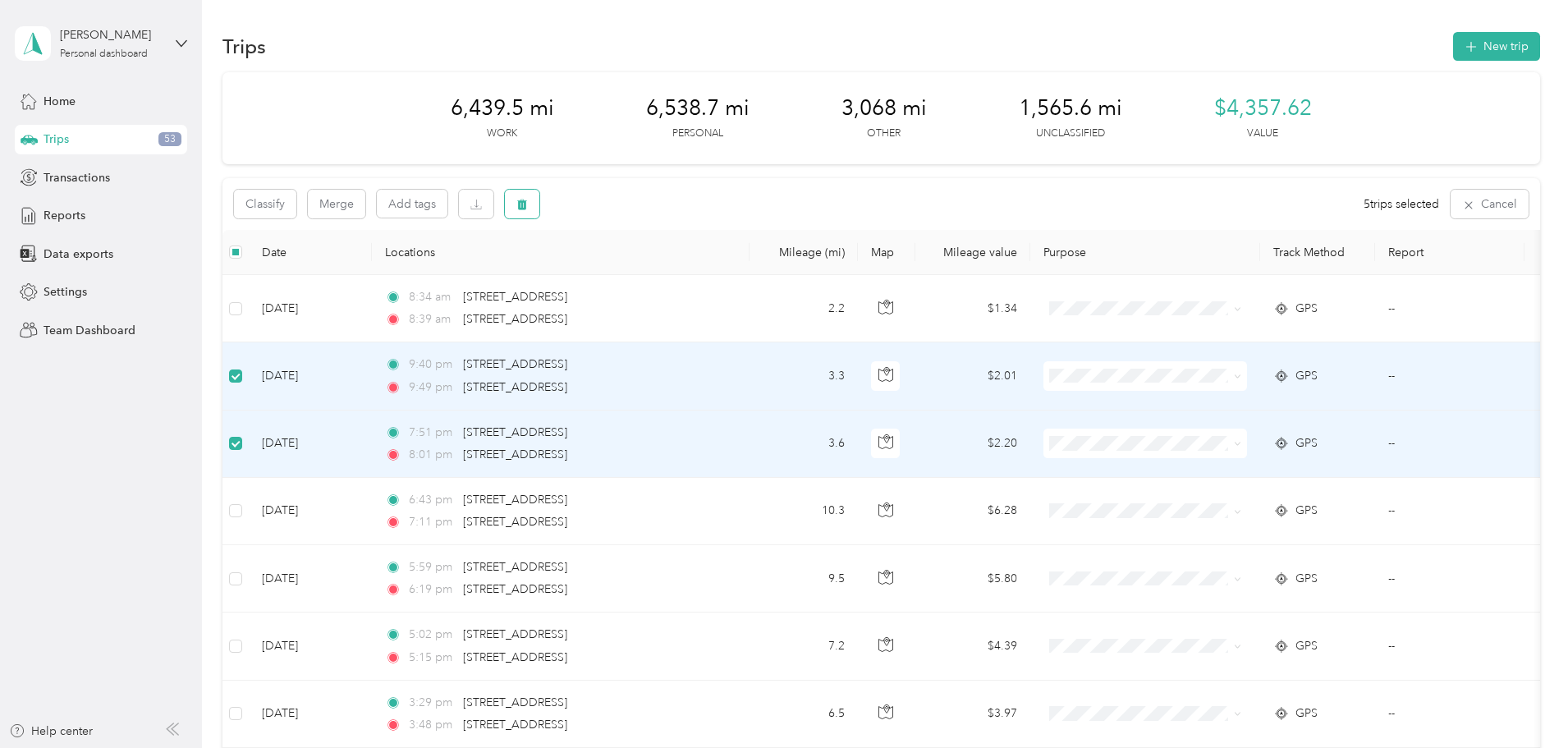
click at [540, 205] on button "button" at bounding box center [522, 204] width 35 height 28
click at [743, 271] on button "Yes" at bounding box center [754, 273] width 32 height 27
click at [296, 203] on button "Classify" at bounding box center [265, 204] width 62 height 28
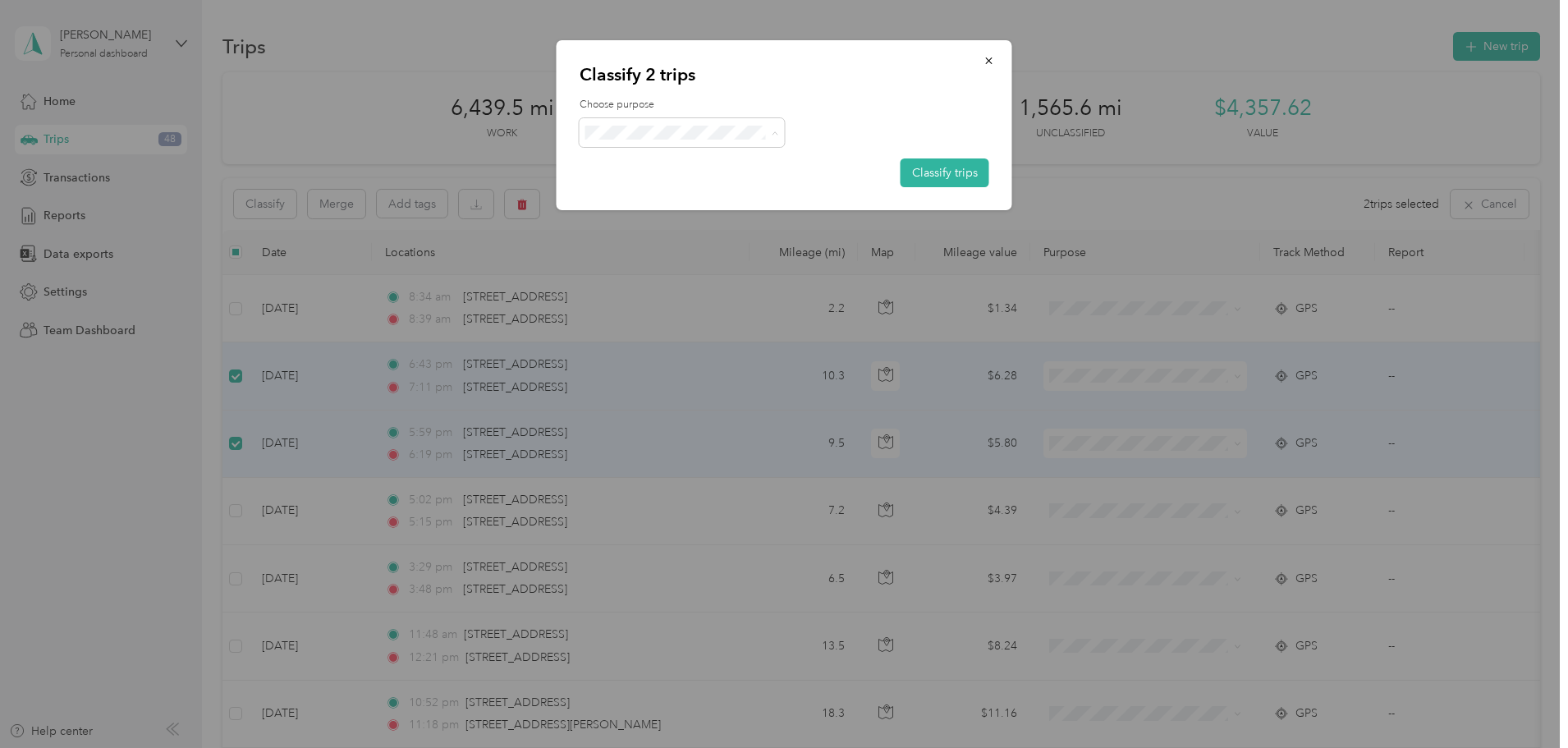
click at [296, 386] on div at bounding box center [784, 374] width 1568 height 748
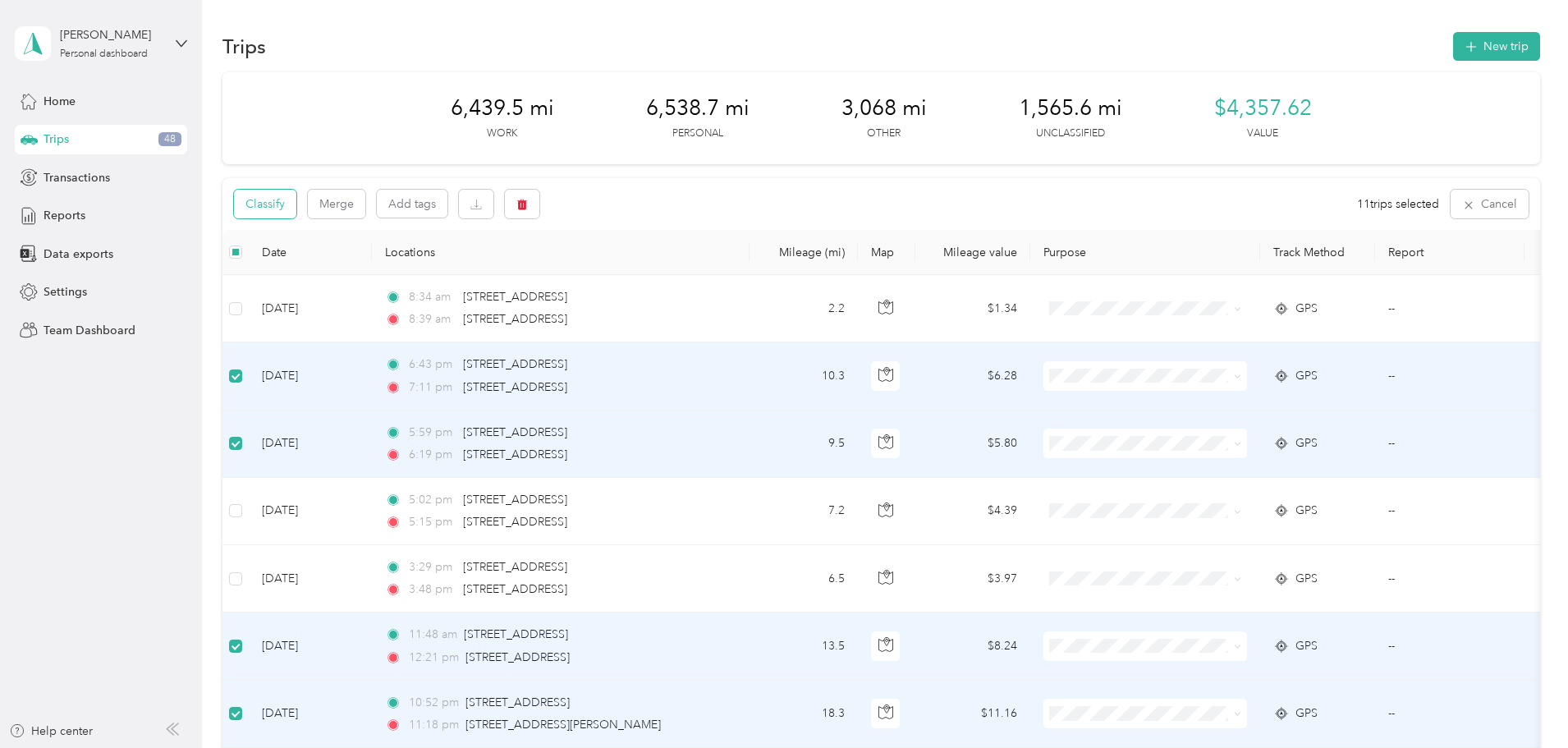
click at [296, 210] on button "Classify" at bounding box center [265, 204] width 62 height 28
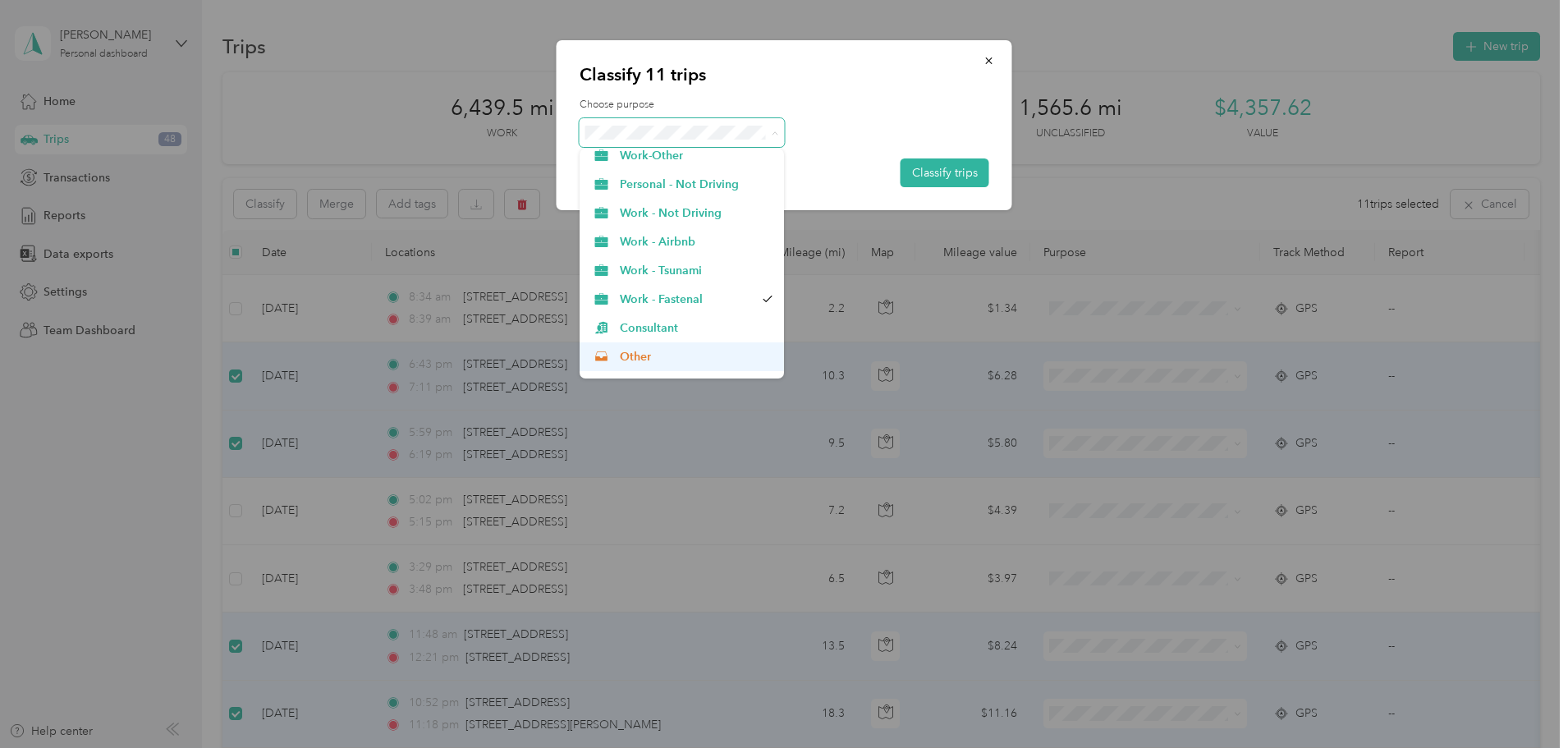
scroll to position [230, 0]
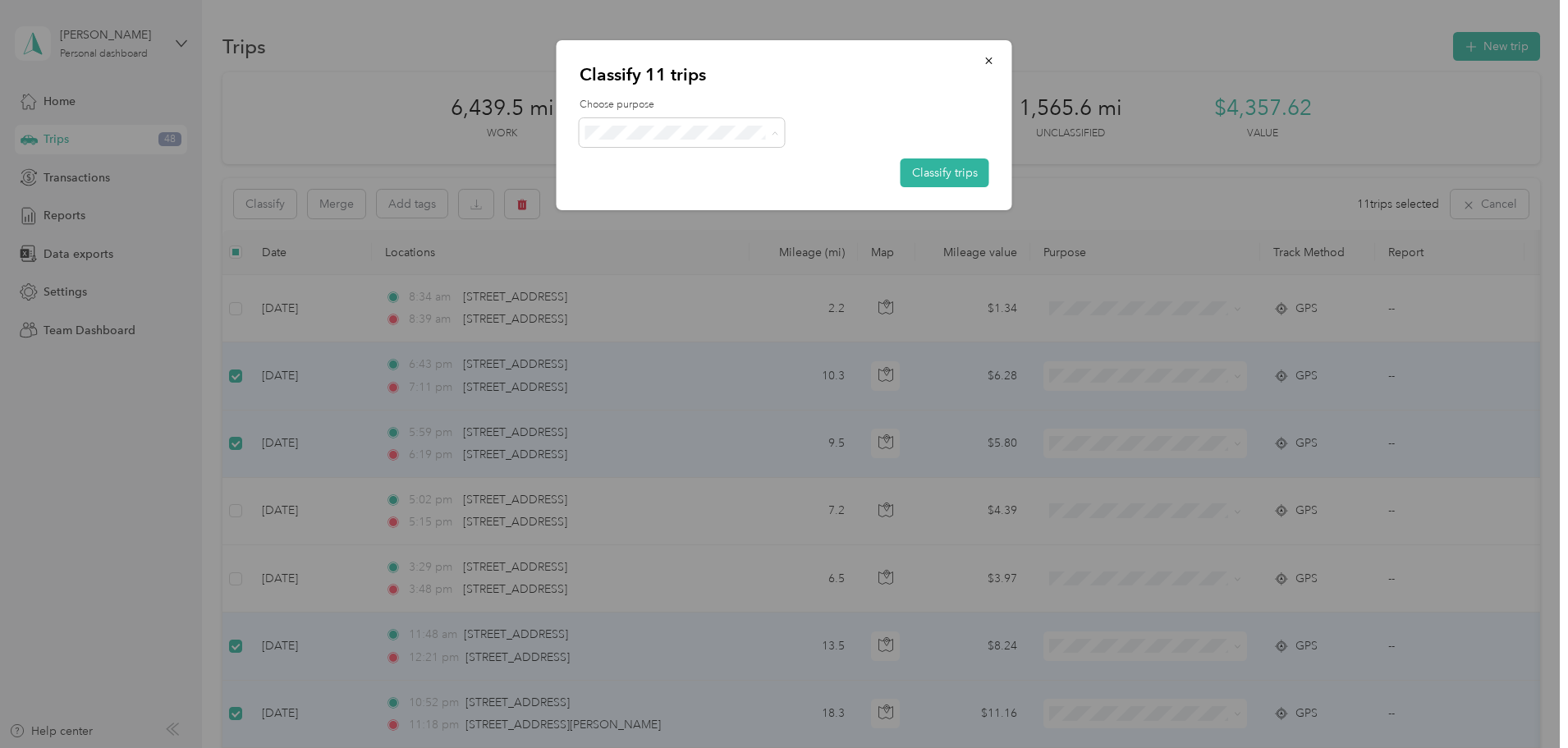
click at [642, 276] on span "Charity" at bounding box center [696, 277] width 153 height 17
click at [944, 162] on button "Classify trips" at bounding box center [945, 173] width 89 height 28
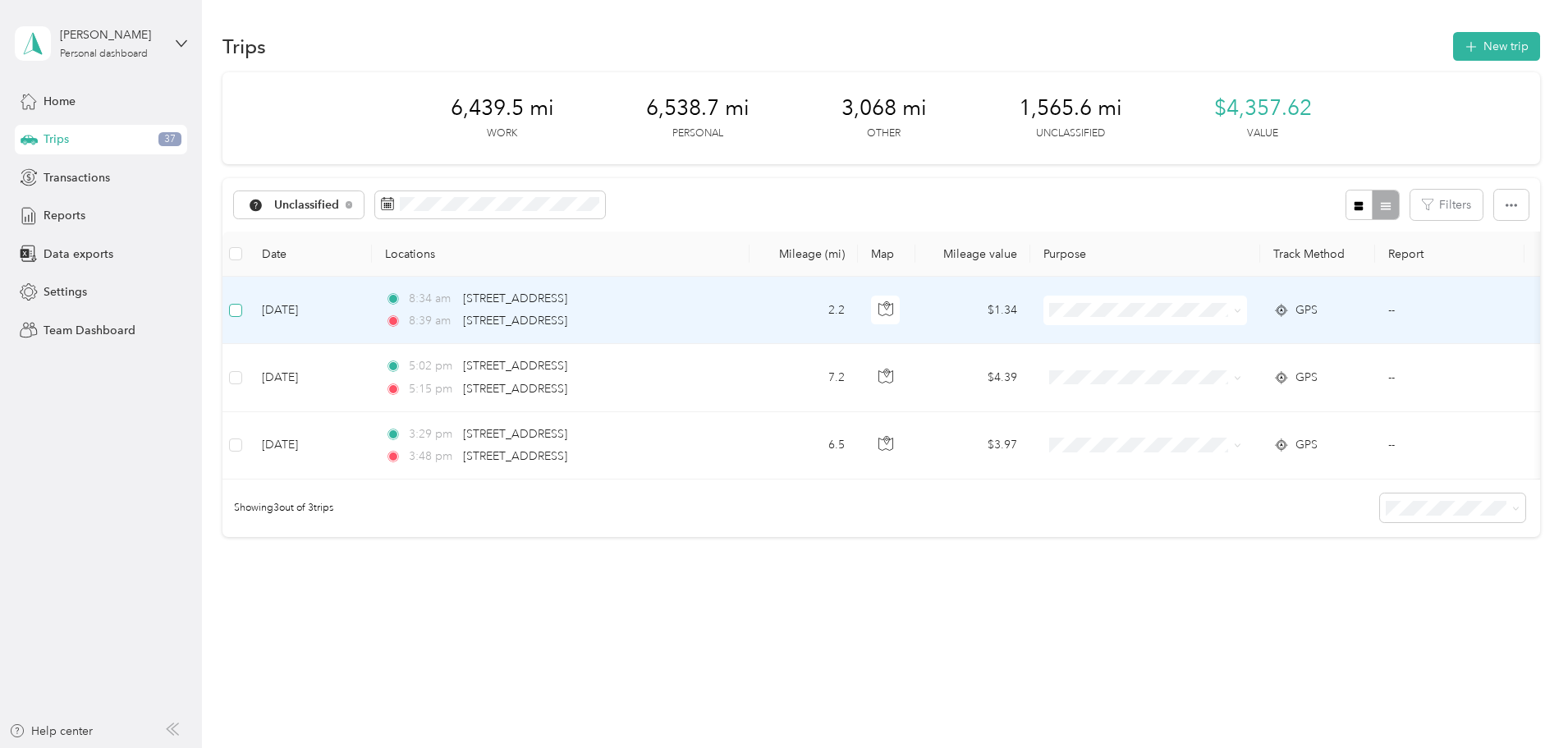
click at [242, 318] on label at bounding box center [236, 310] width 13 height 18
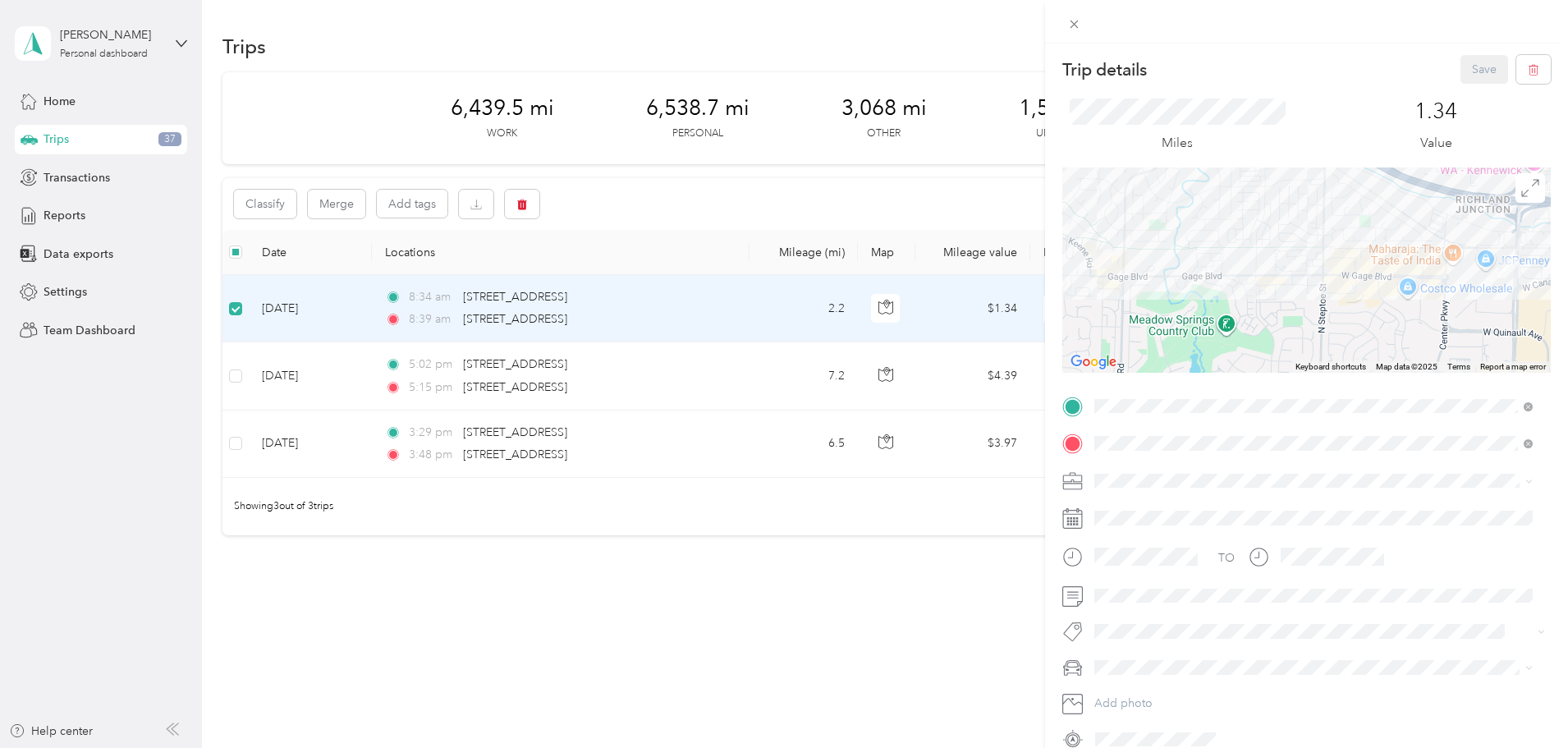
click at [340, 382] on div "Trip details Save This trip cannot be edited because it is either under review,…" at bounding box center [784, 374] width 1568 height 748
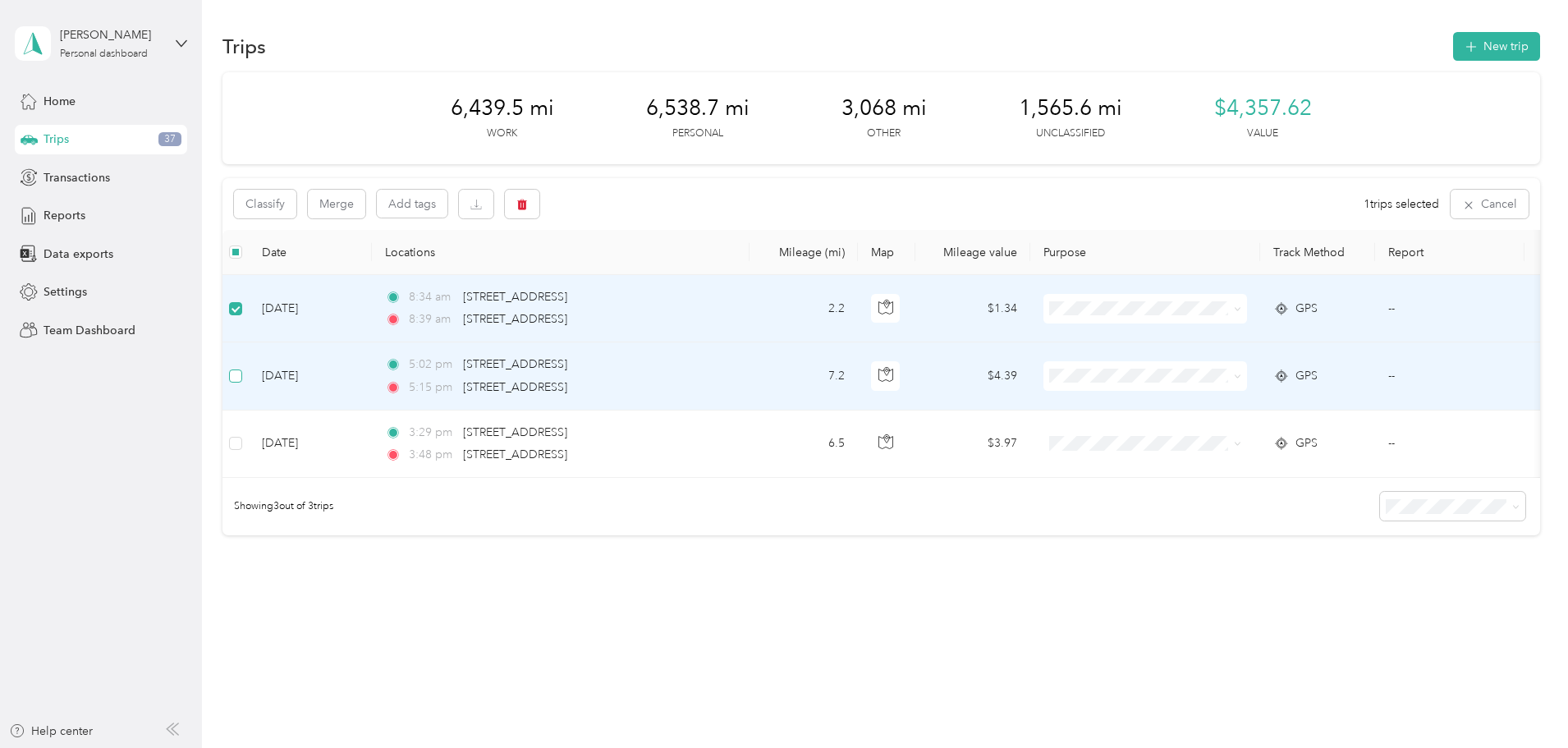
click at [242, 382] on label at bounding box center [236, 376] width 13 height 18
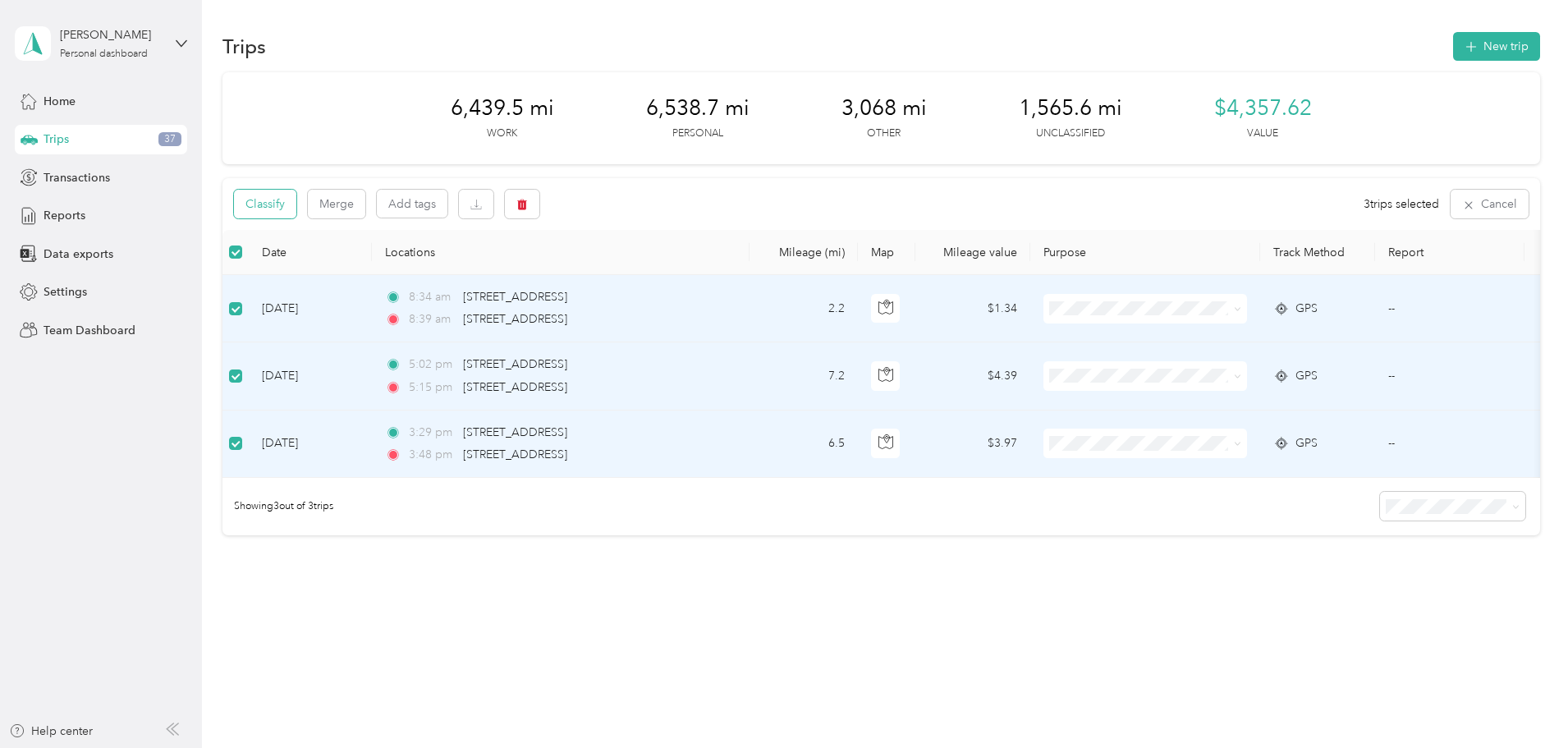
click at [296, 210] on button "Classify" at bounding box center [265, 204] width 62 height 28
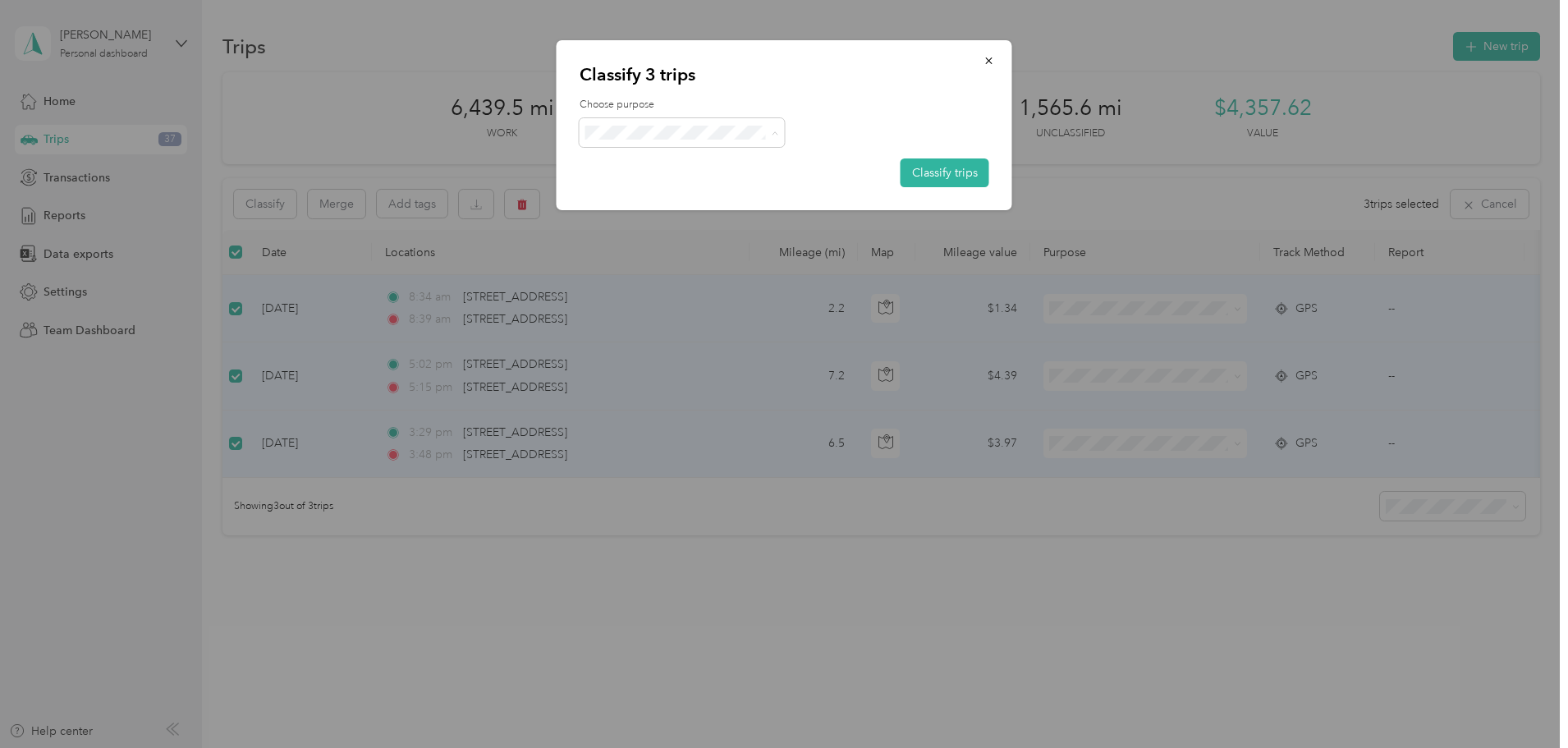
click at [636, 186] on span "Personal" at bounding box center [696, 191] width 153 height 17
click at [942, 166] on button "Classify trips" at bounding box center [945, 173] width 89 height 28
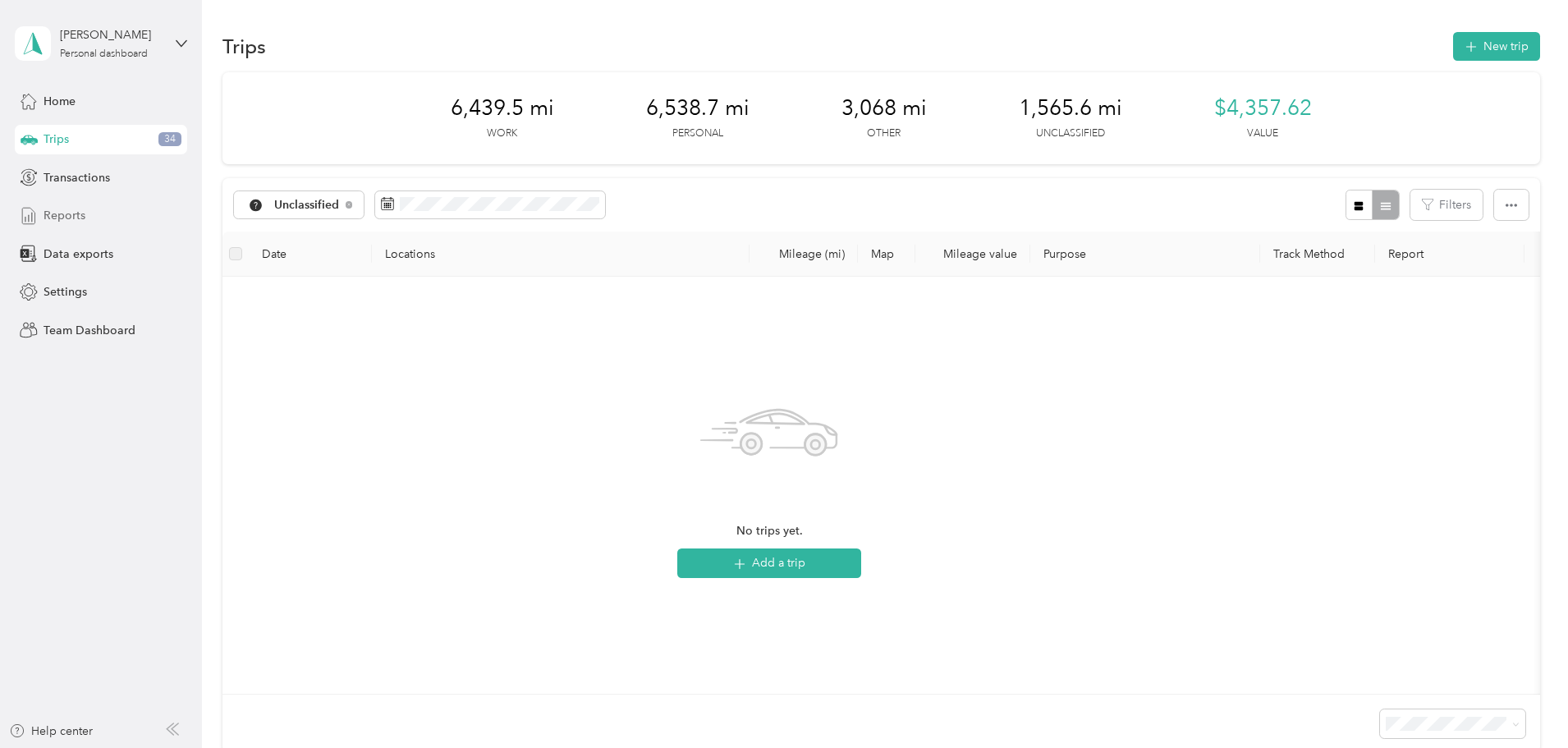
click at [84, 219] on span "Reports" at bounding box center [64, 215] width 42 height 17
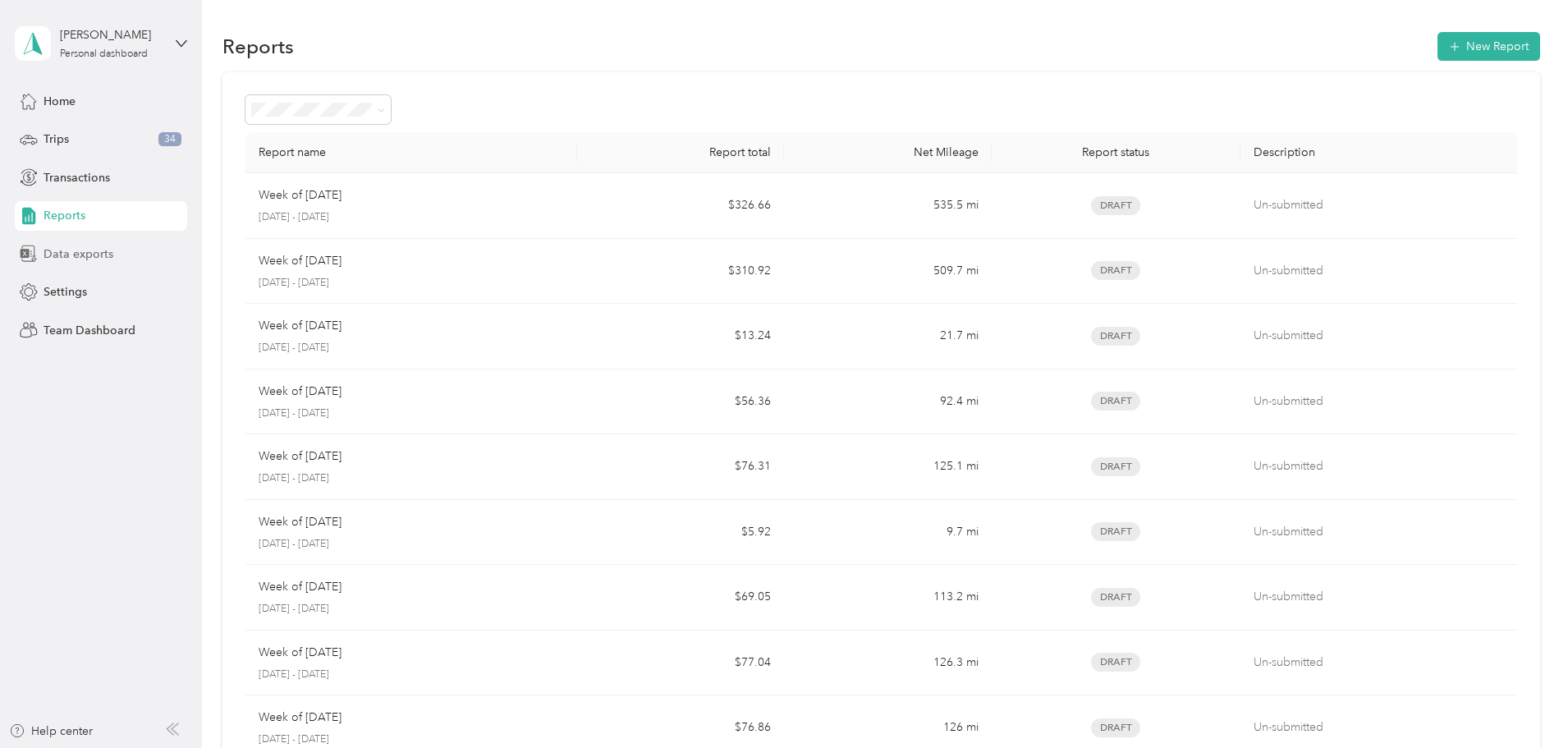
click at [76, 261] on span "Data exports" at bounding box center [78, 253] width 70 height 17
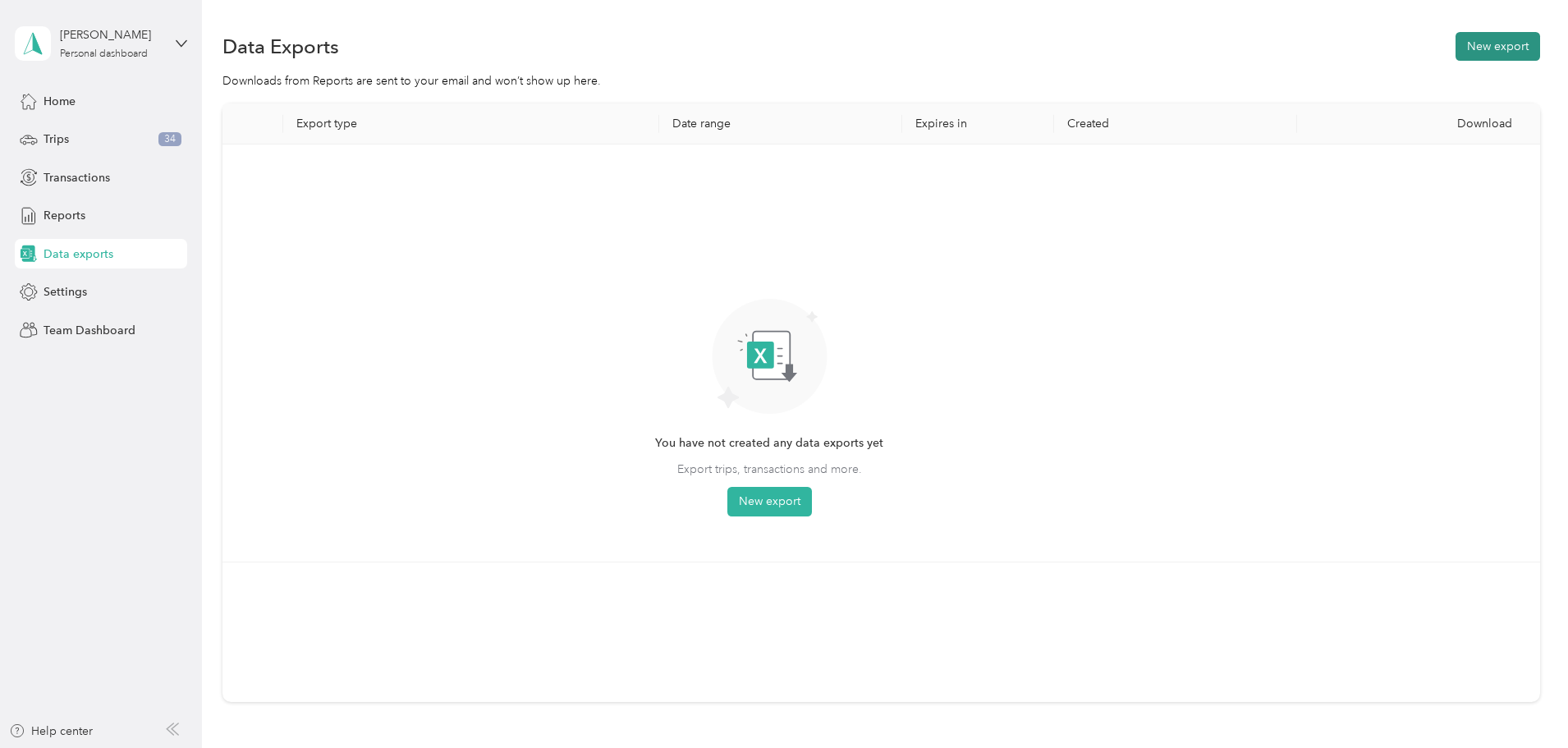
click at [1456, 51] on button "New export" at bounding box center [1498, 46] width 84 height 28
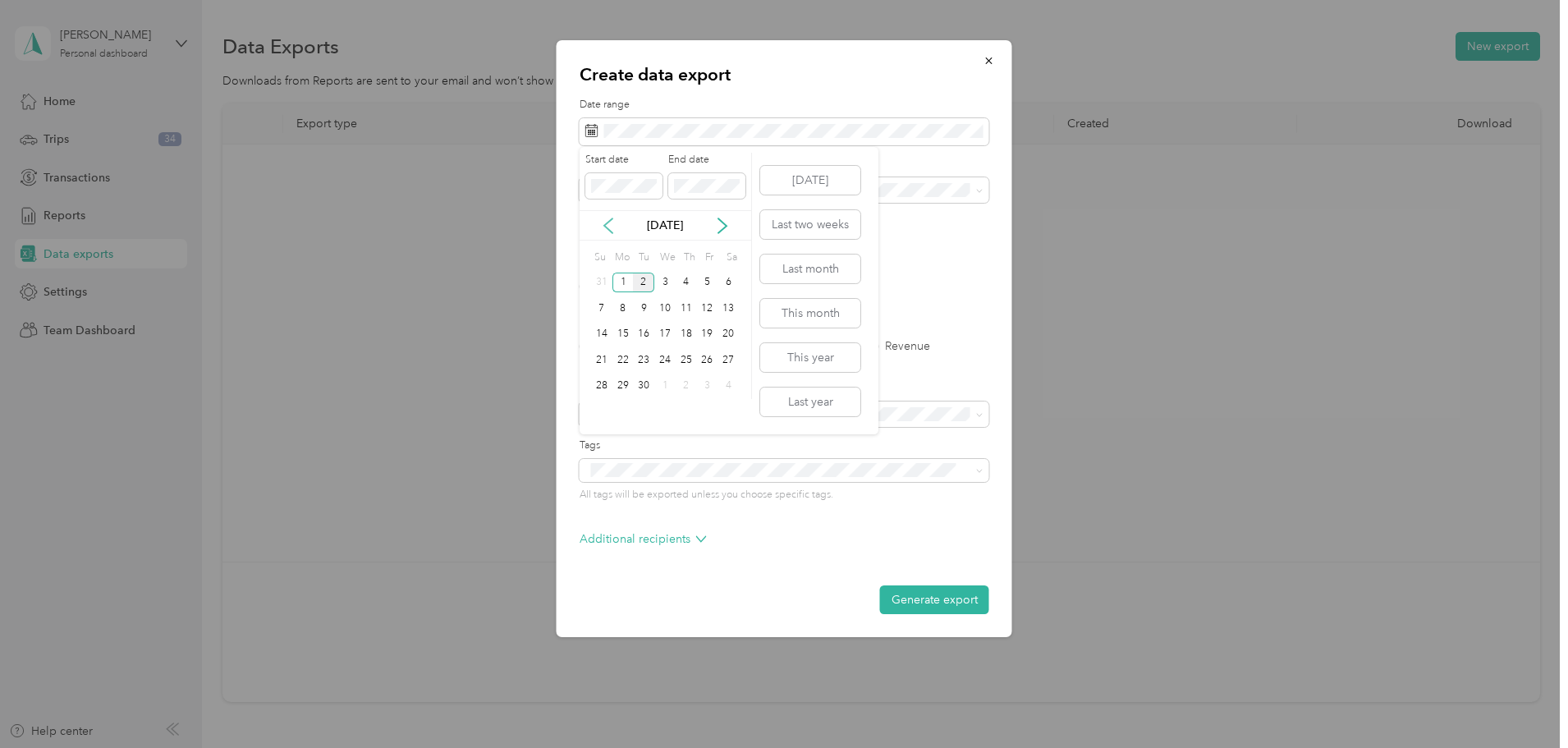
click at [602, 232] on icon at bounding box center [608, 226] width 16 height 16
click at [703, 286] on div "1" at bounding box center [708, 283] width 21 height 20
click at [610, 414] on div "31" at bounding box center [602, 412] width 21 height 20
click at [649, 350] on label "Trips" at bounding box center [648, 346] width 42 height 12
click at [952, 595] on button "Generate export" at bounding box center [934, 600] width 109 height 28
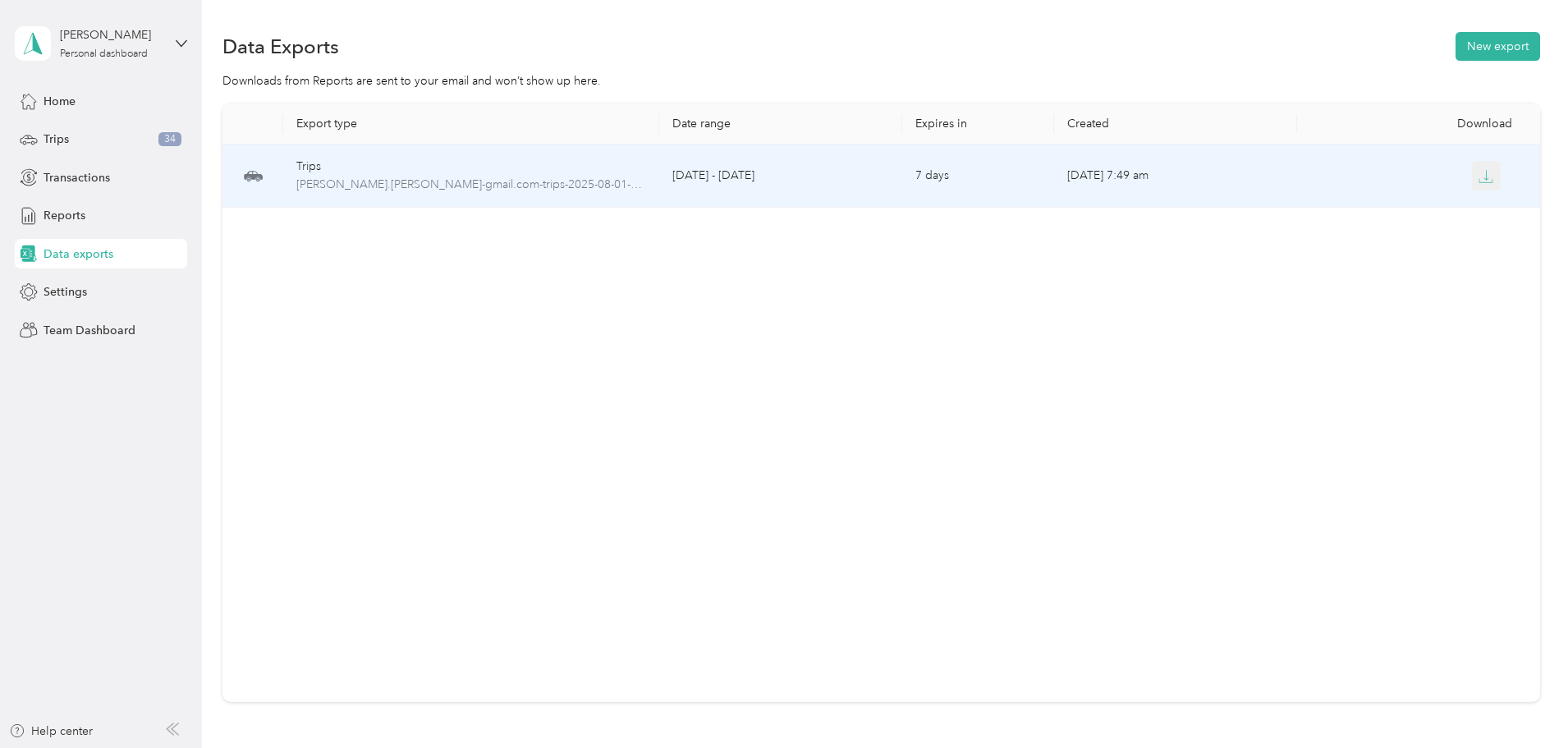
click at [1479, 178] on icon "button" at bounding box center [1486, 176] width 15 height 15
